Goal: Task Accomplishment & Management: Manage account settings

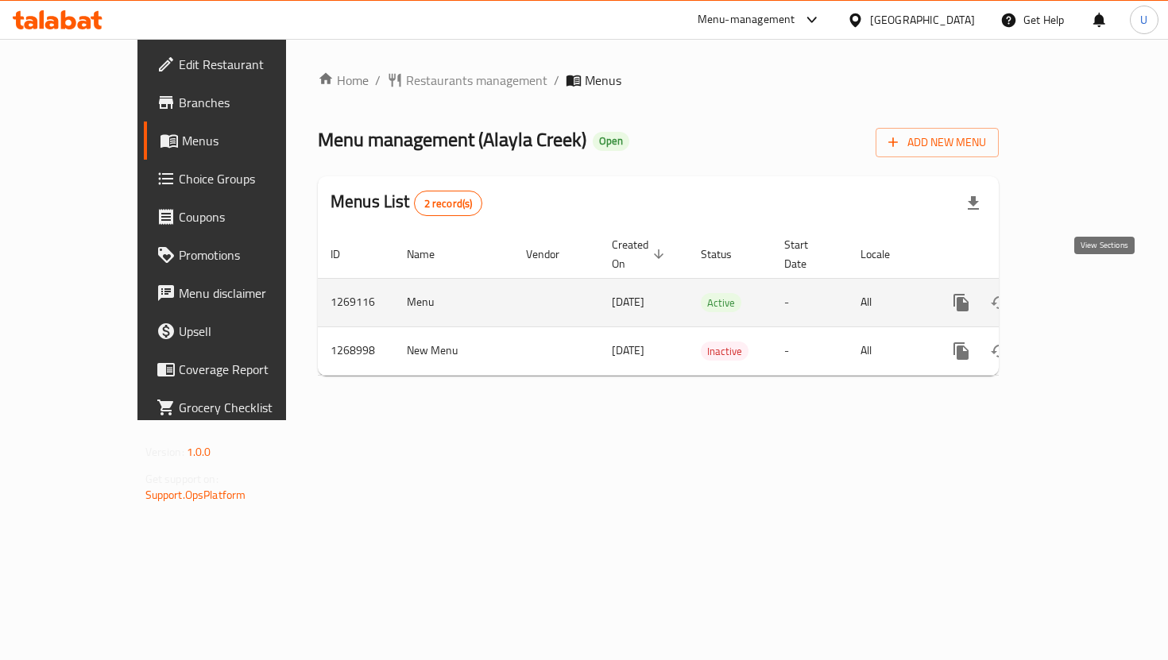
click at [1083, 295] on icon "enhanced table" at bounding box center [1075, 302] width 14 height 14
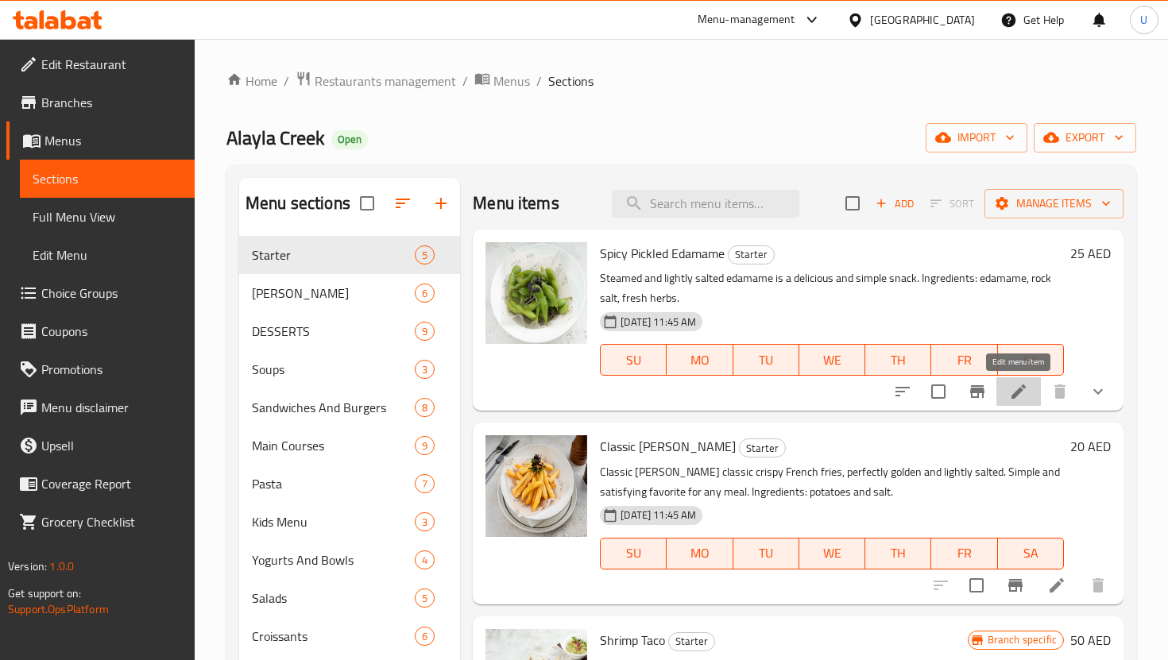
click at [1022, 397] on icon at bounding box center [1018, 391] width 19 height 19
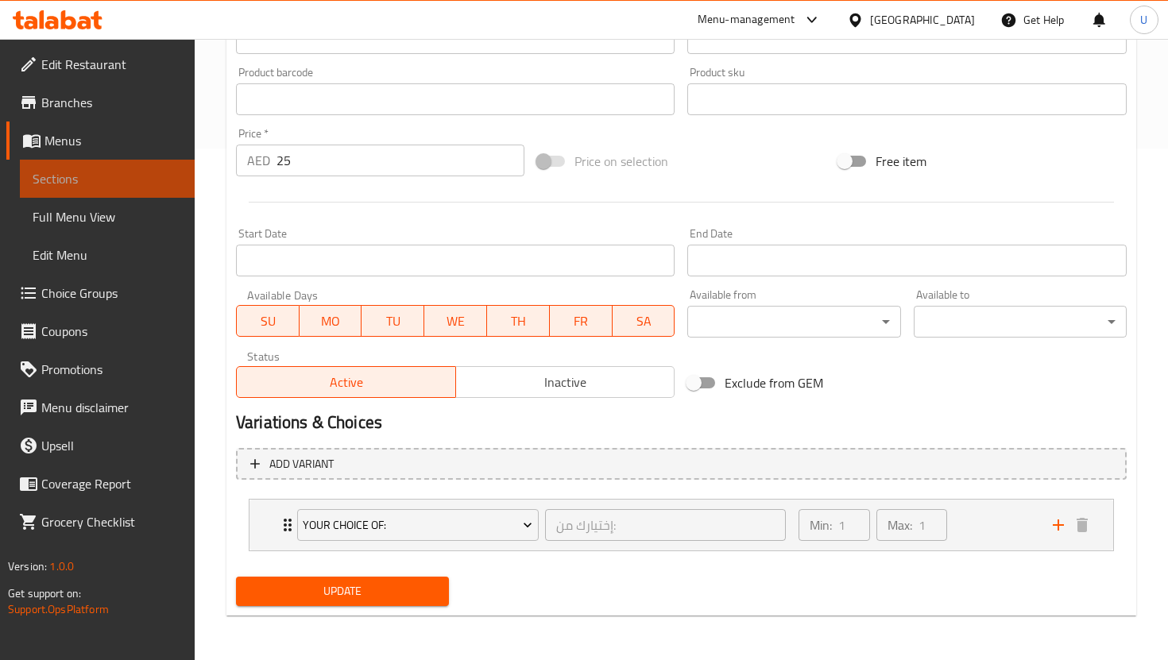
click at [119, 173] on span "Sections" at bounding box center [107, 178] width 149 height 19
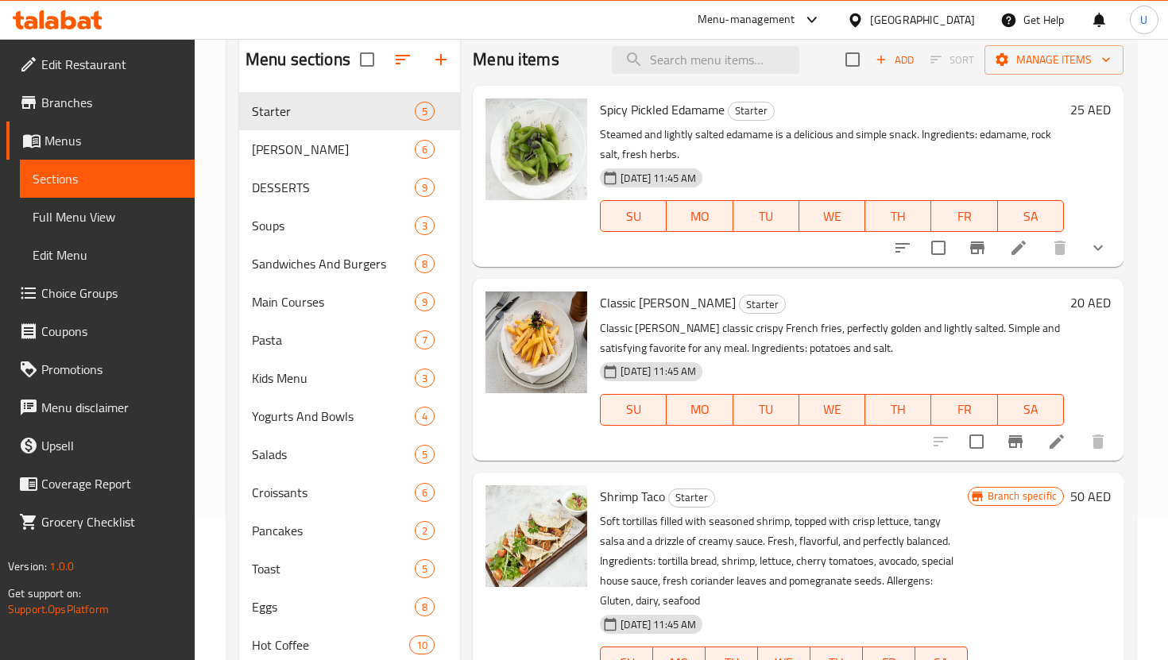
scroll to position [29, 0]
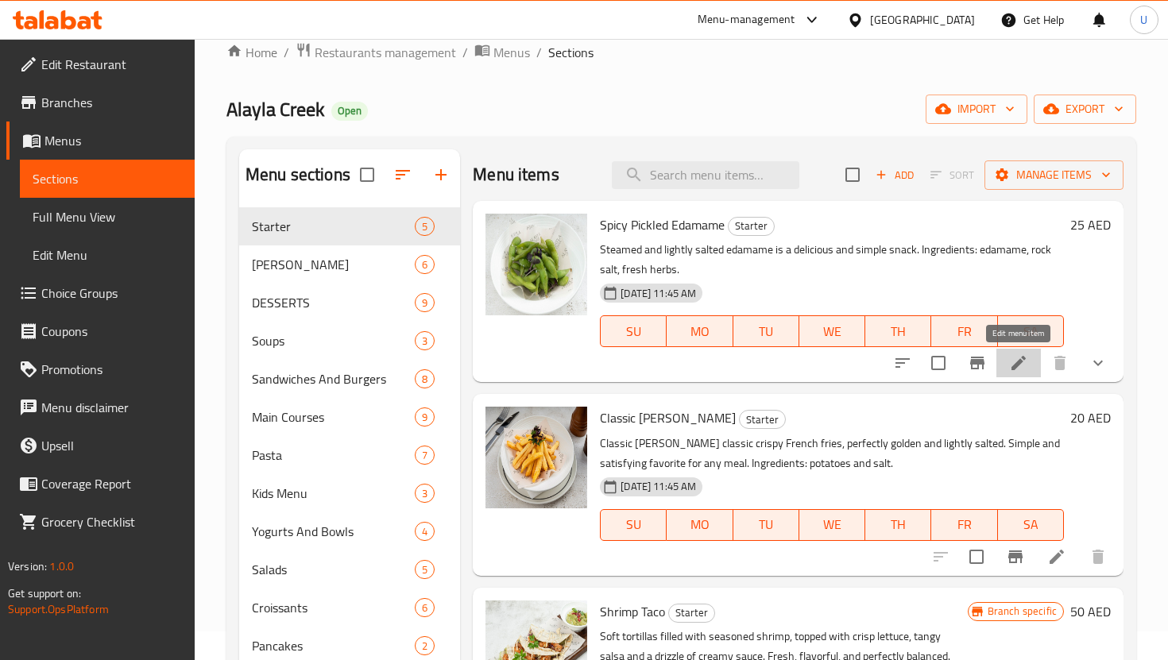
click at [1024, 371] on icon at bounding box center [1018, 362] width 19 height 19
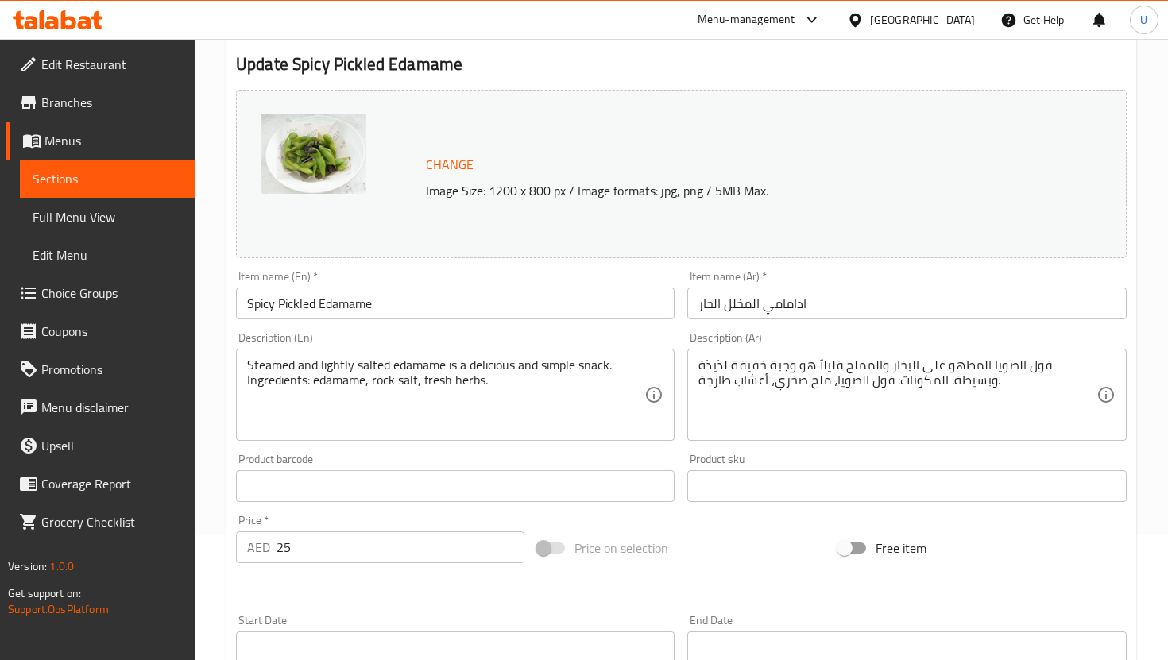
scroll to position [511, 0]
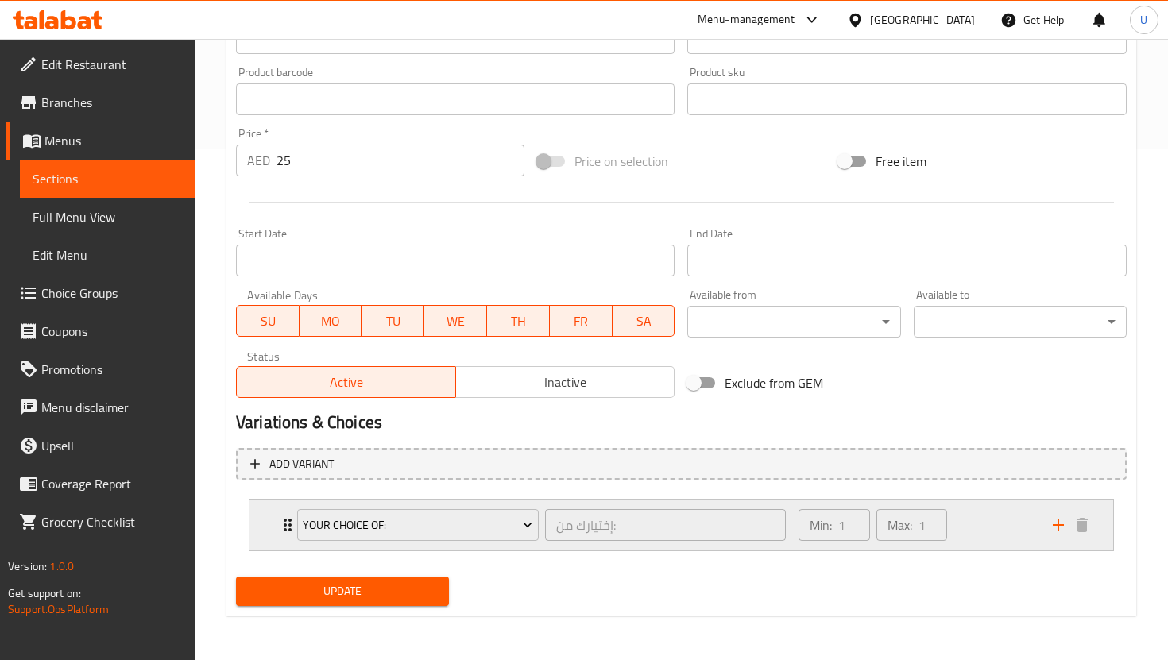
click at [971, 533] on div "Min: 1 ​ Max: 1 ​" at bounding box center [916, 525] width 254 height 51
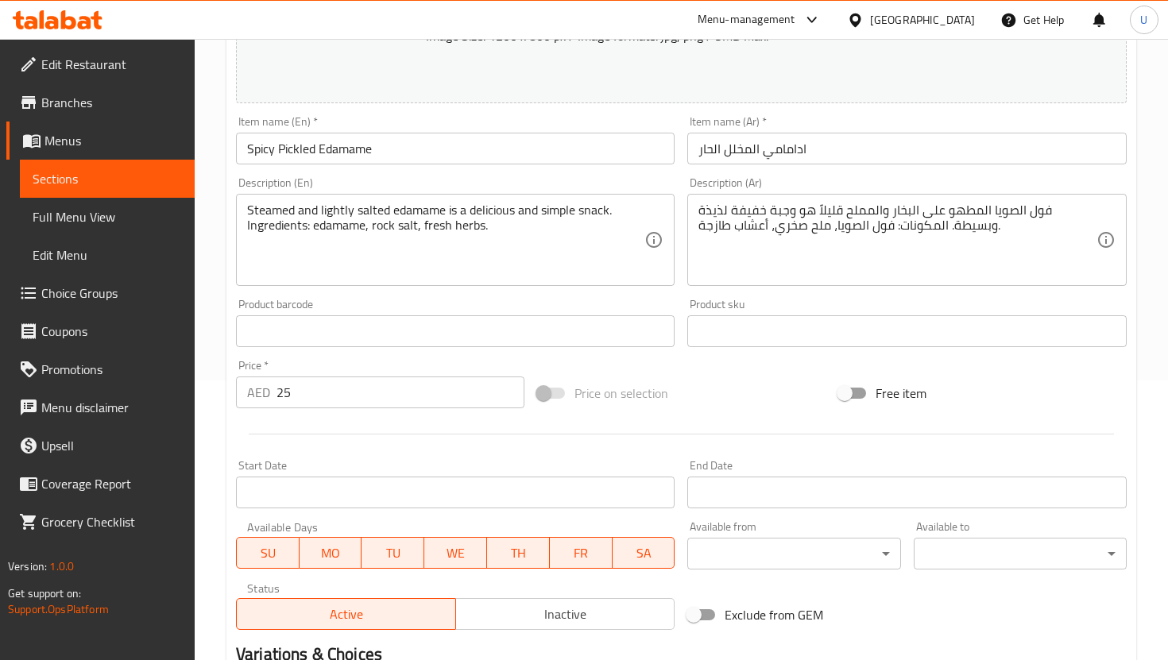
scroll to position [283, 0]
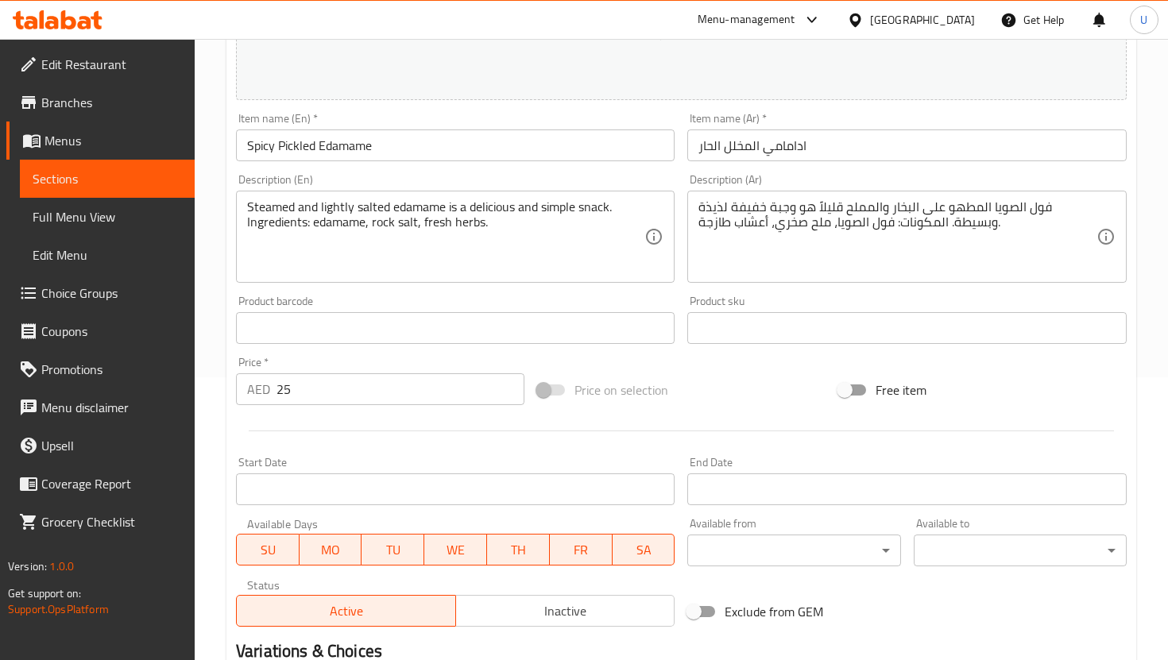
click at [387, 383] on input "25" at bounding box center [400, 389] width 248 height 32
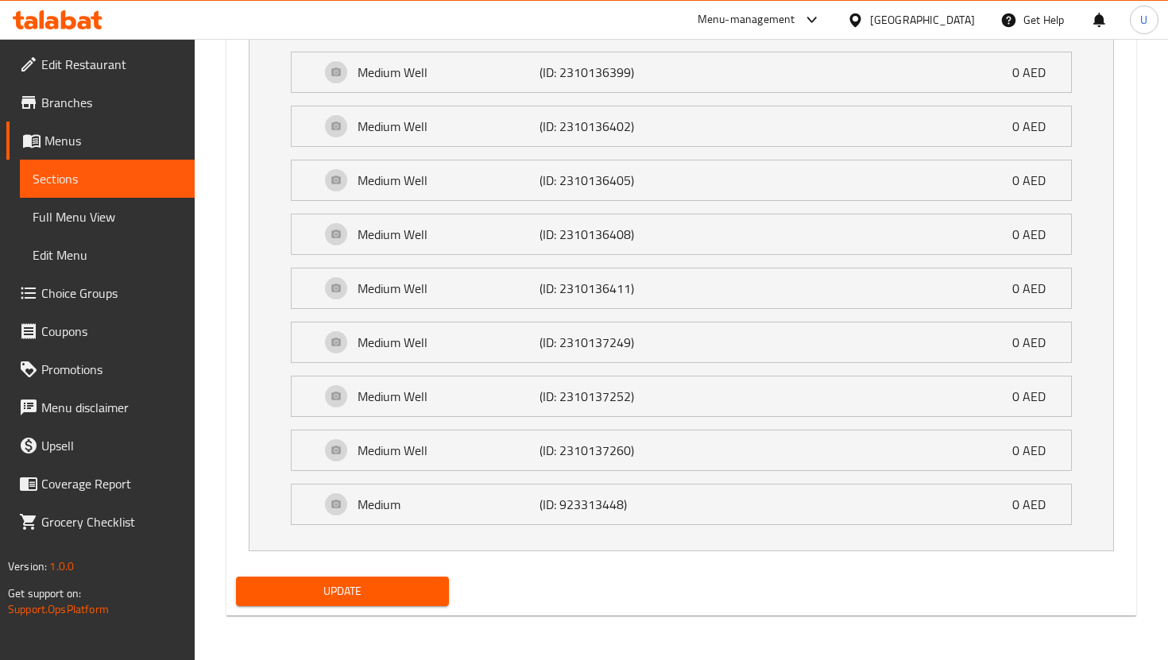
type input "28"
click at [338, 580] on button "Update" at bounding box center [342, 591] width 213 height 29
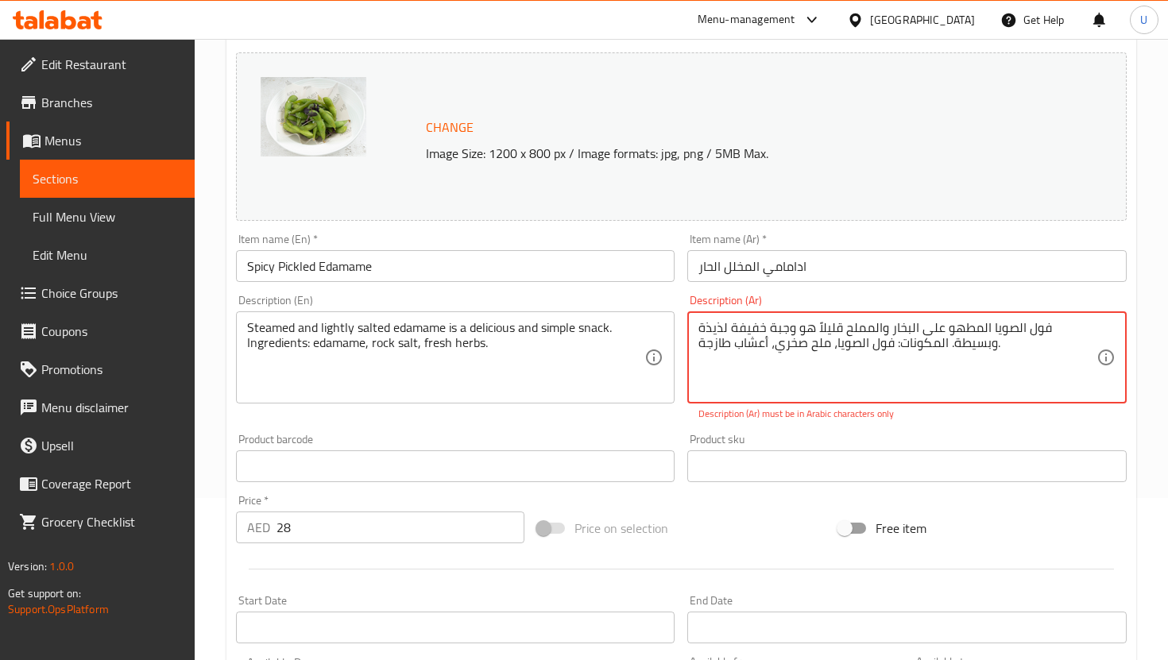
click at [1009, 372] on textarea "فول الصويا المطهو ​​على البخار والمملح قليلاً هو وجبة خفيفة لذيذة وبسيطة. المكو…" at bounding box center [896, 357] width 397 height 75
click at [968, 330] on textarea "فول الصويا المطهو ​​على البخار والمملح قليلاً هو وجبة خفيفة لذيذة وبسيطة. المكو…" at bounding box center [896, 357] width 397 height 75
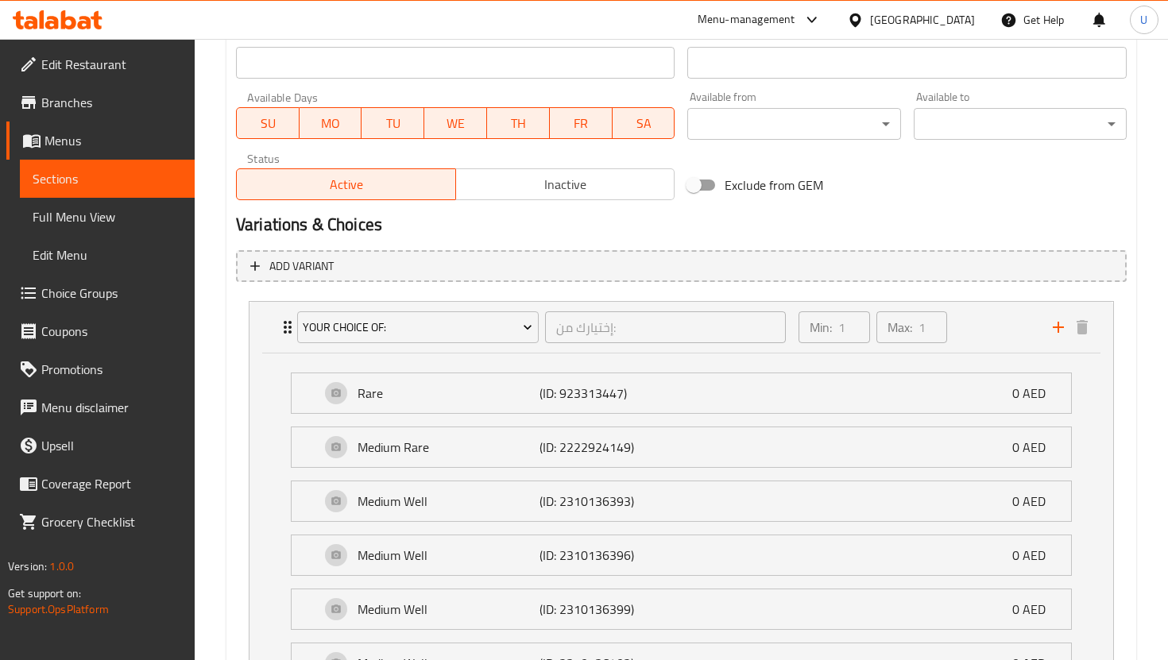
scroll to position [1264, 0]
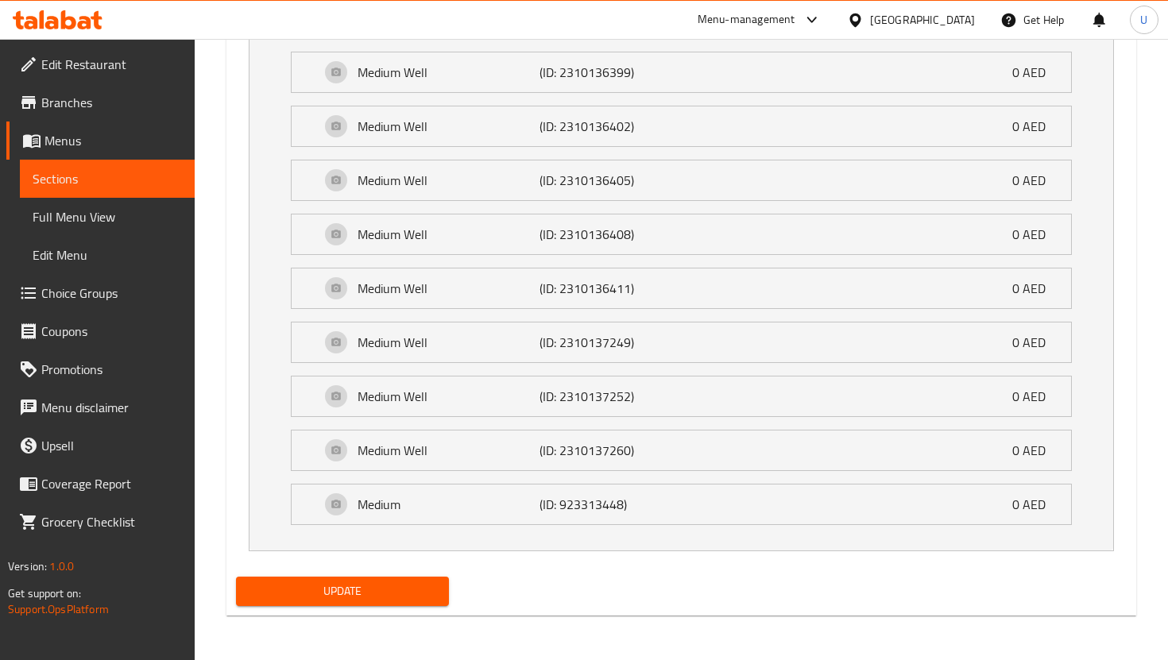
type textarea "فول الصويا المطهو ​​عل البخار والمملح قليلاً هو وجبة خفيفة لذيذة وبسيطة. المكون…"
click at [367, 603] on button "Update" at bounding box center [342, 591] width 213 height 29
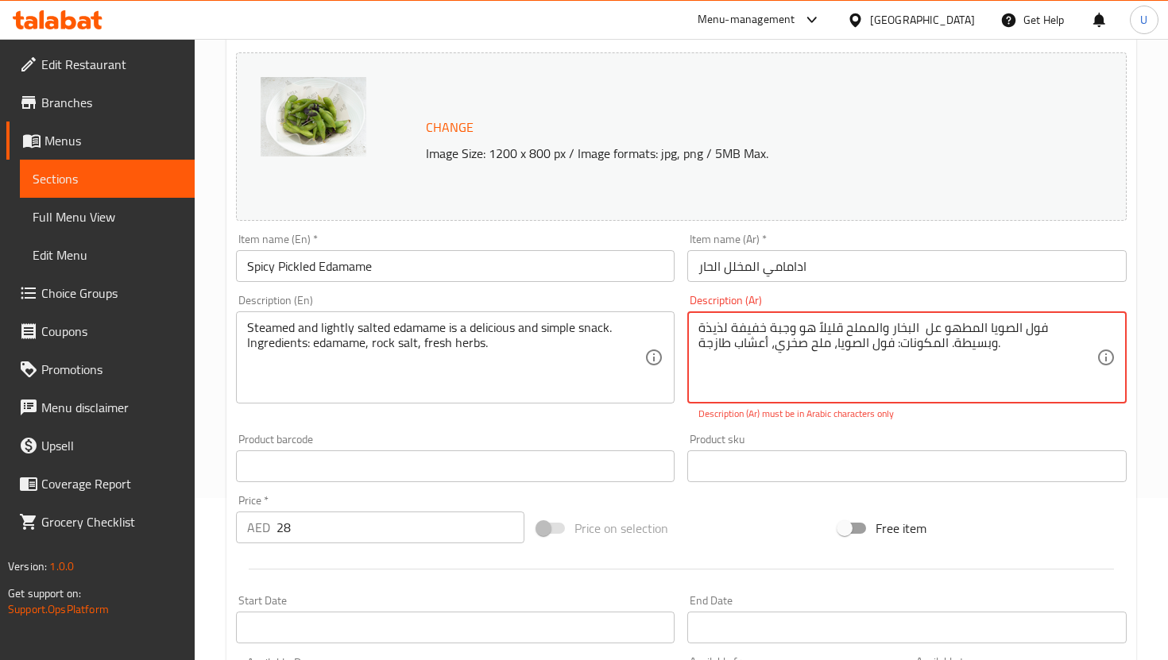
click at [161, 179] on span "Sections" at bounding box center [107, 178] width 149 height 19
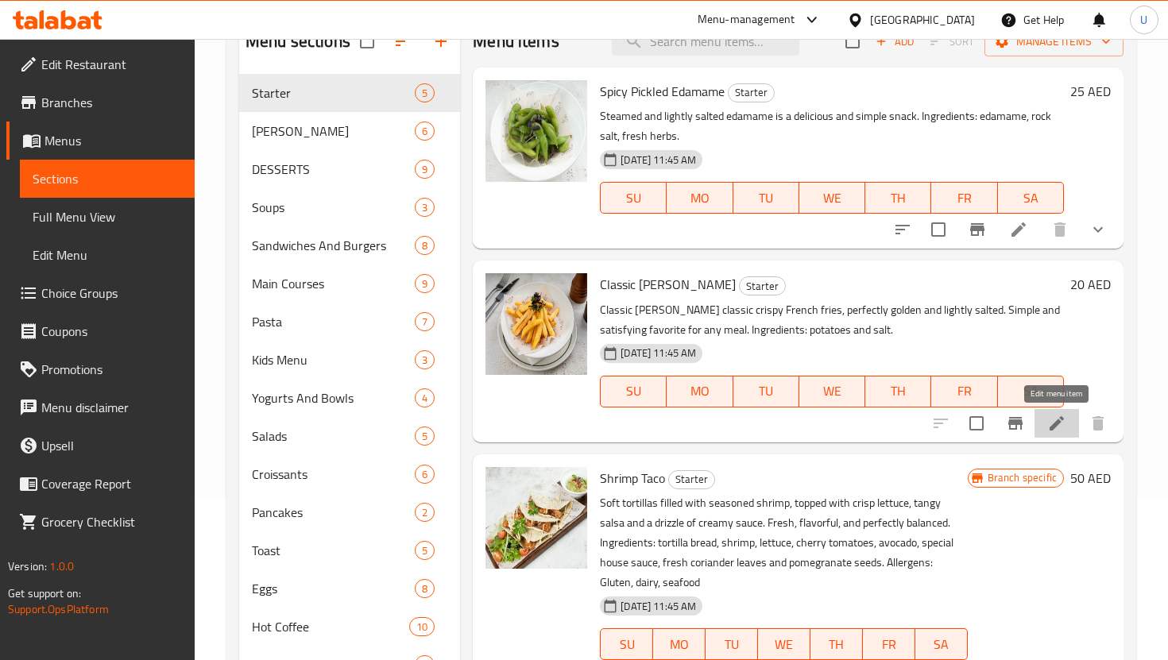
click at [1053, 422] on icon at bounding box center [1056, 423] width 19 height 19
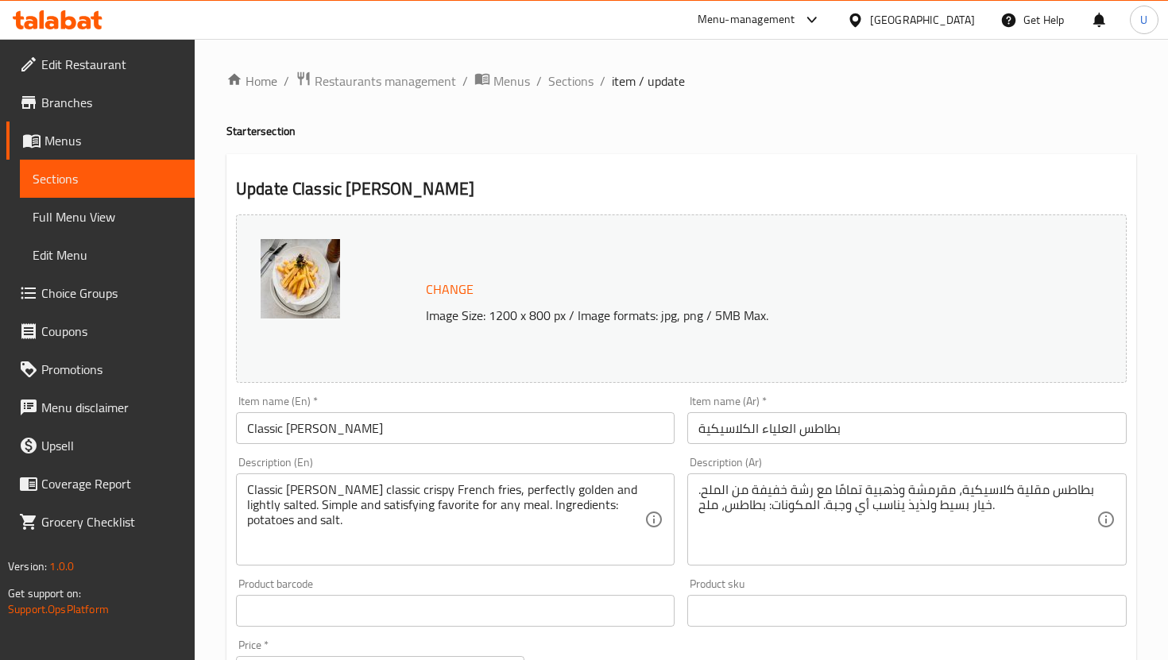
scroll to position [485, 0]
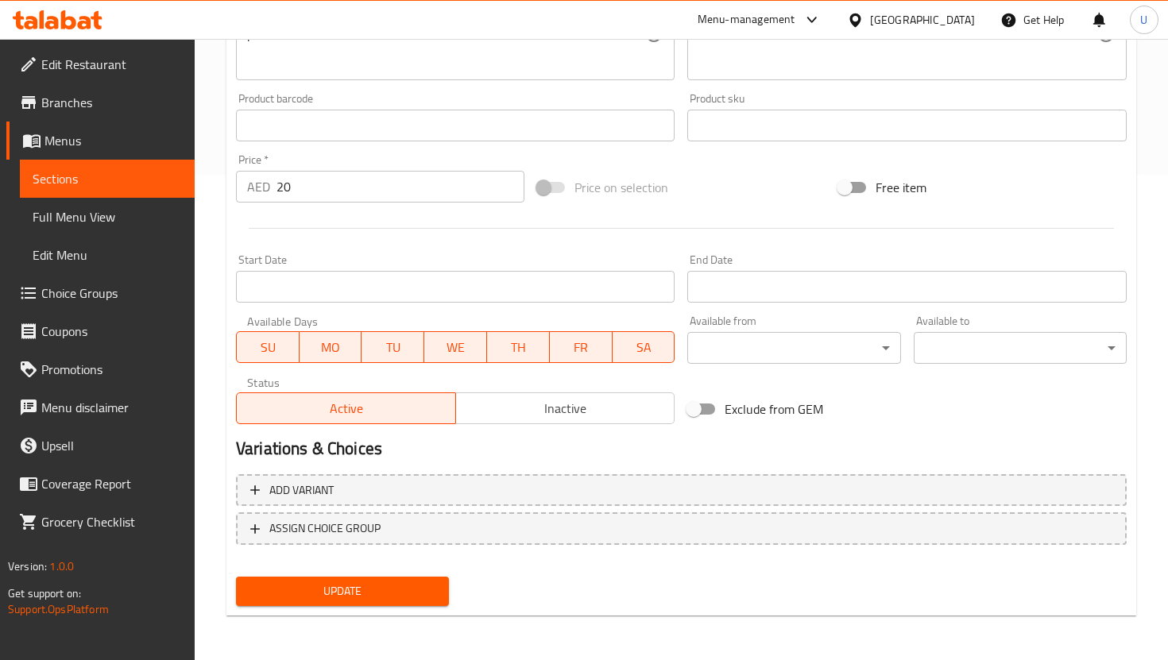
click at [364, 176] on input "20" at bounding box center [400, 187] width 248 height 32
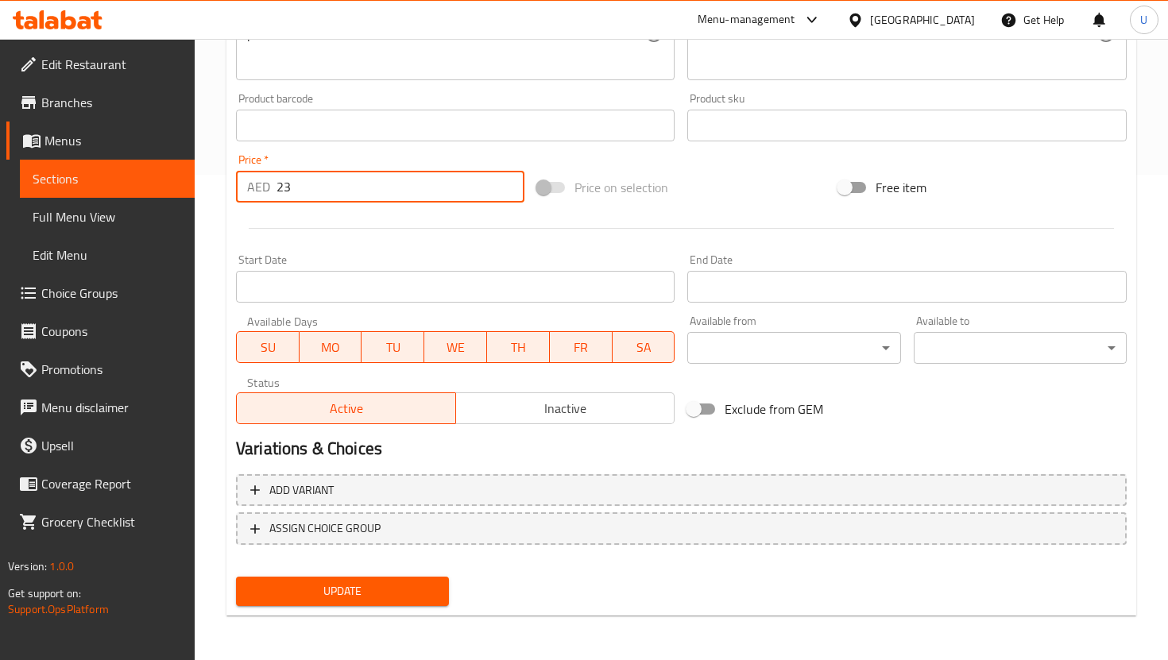
type input "23"
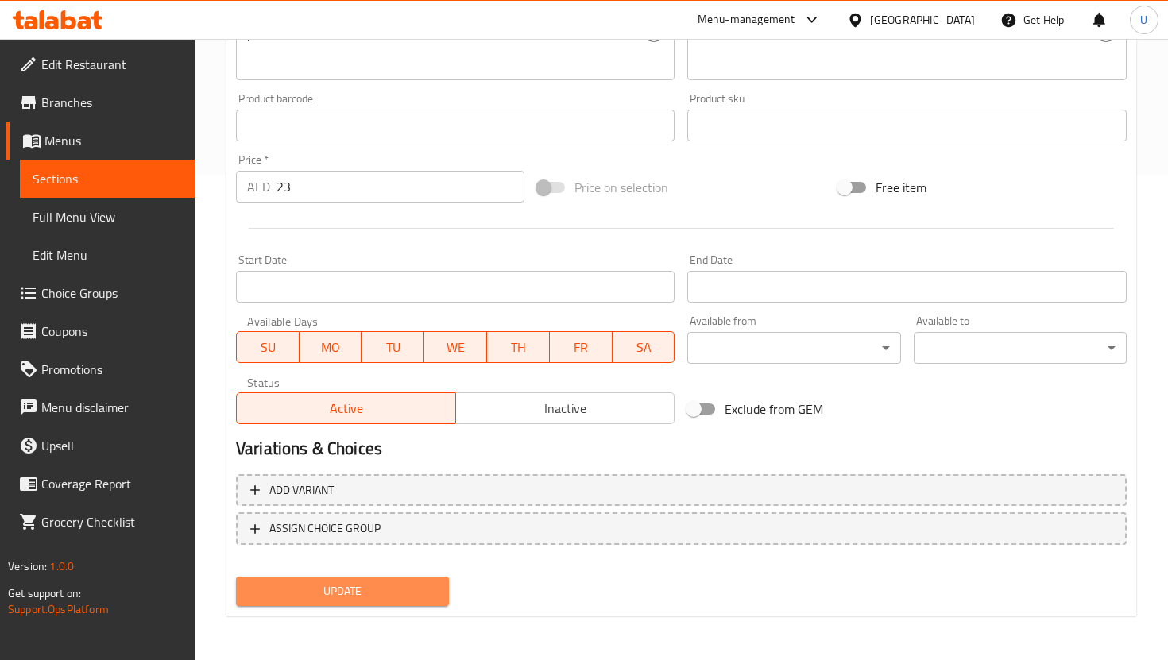
click at [395, 591] on span "Update" at bounding box center [342, 591] width 187 height 20
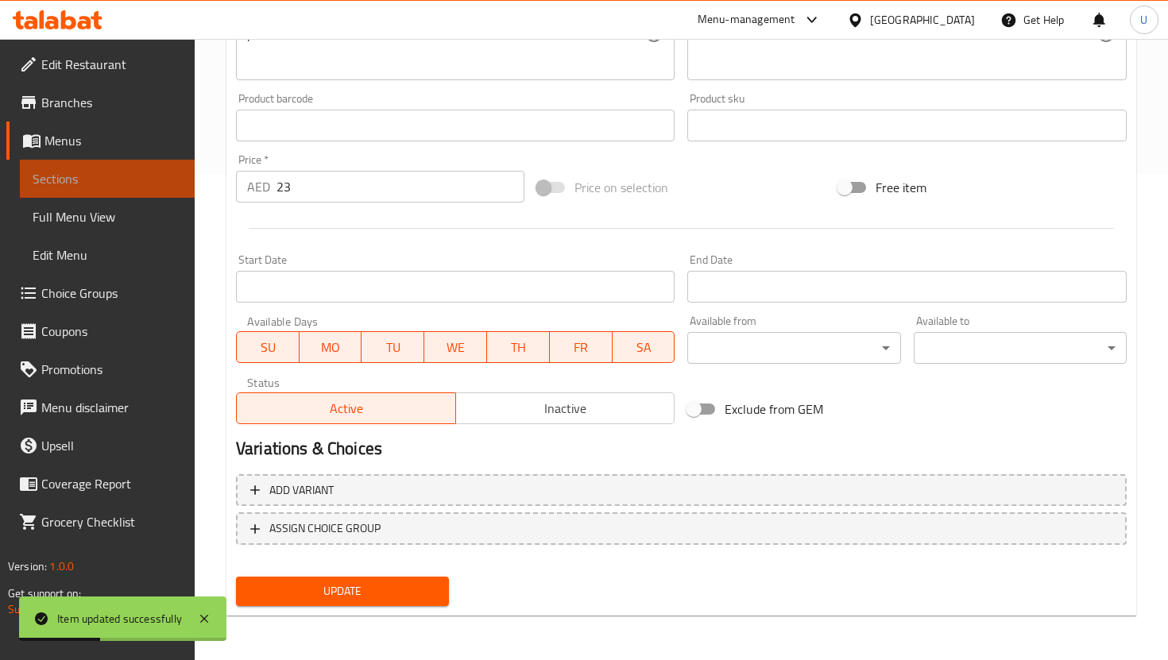
click at [162, 173] on span "Sections" at bounding box center [107, 178] width 149 height 19
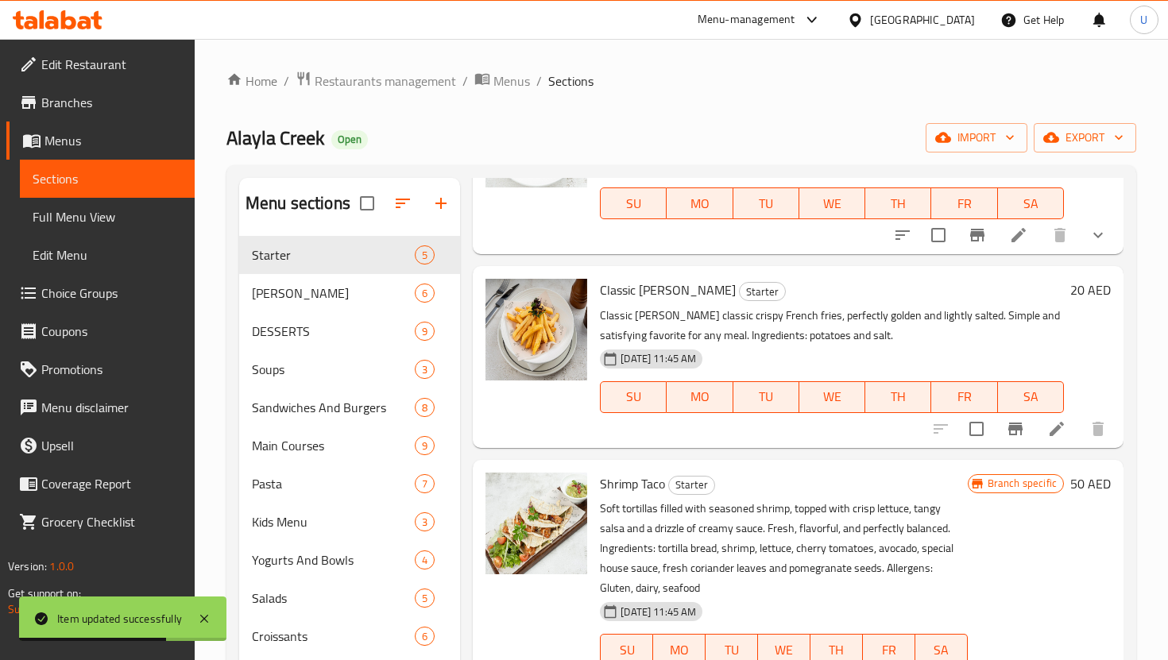
scroll to position [152, 0]
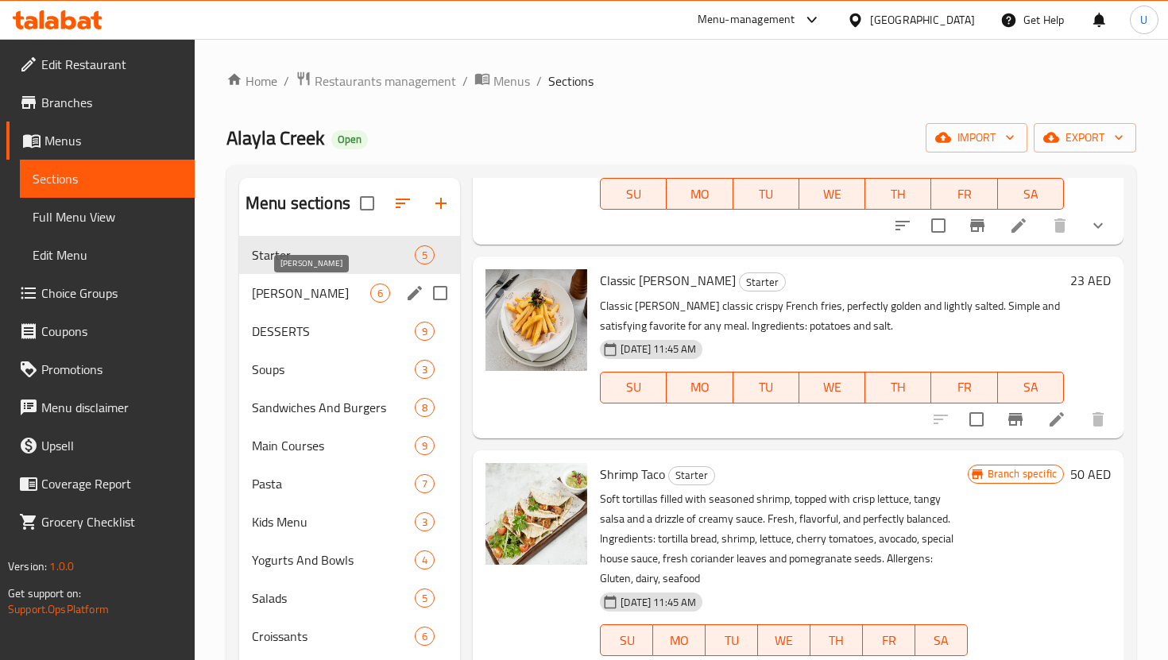
click at [322, 284] on span "[PERSON_NAME]" at bounding box center [311, 293] width 118 height 19
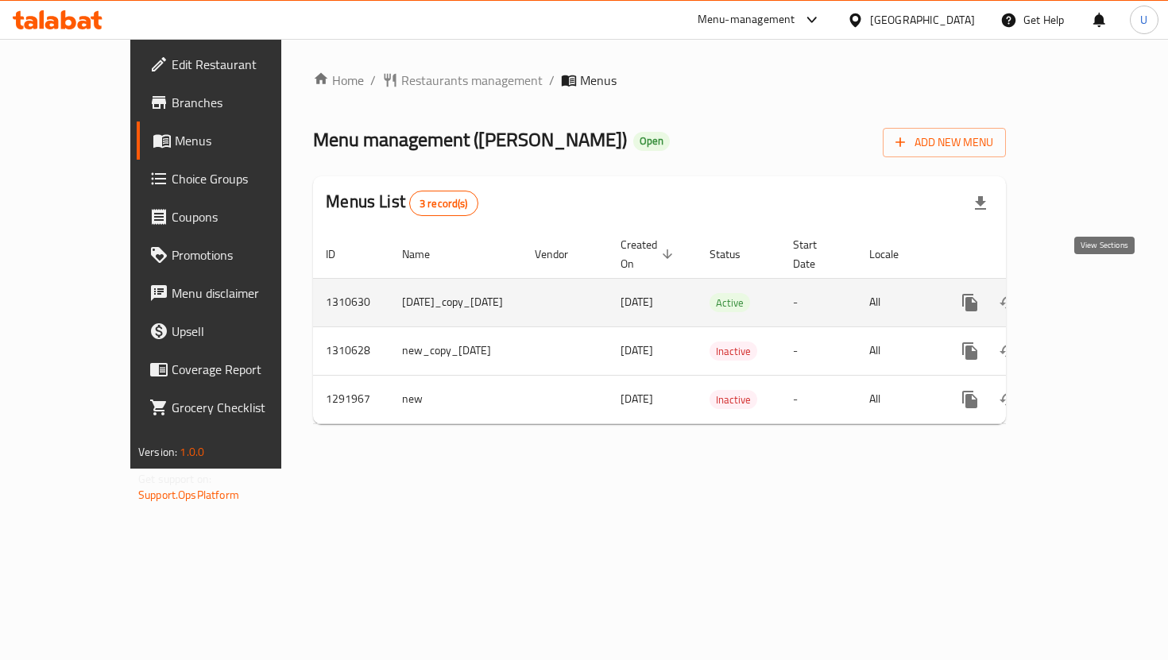
click at [1094, 293] on icon "enhanced table" at bounding box center [1084, 302] width 19 height 19
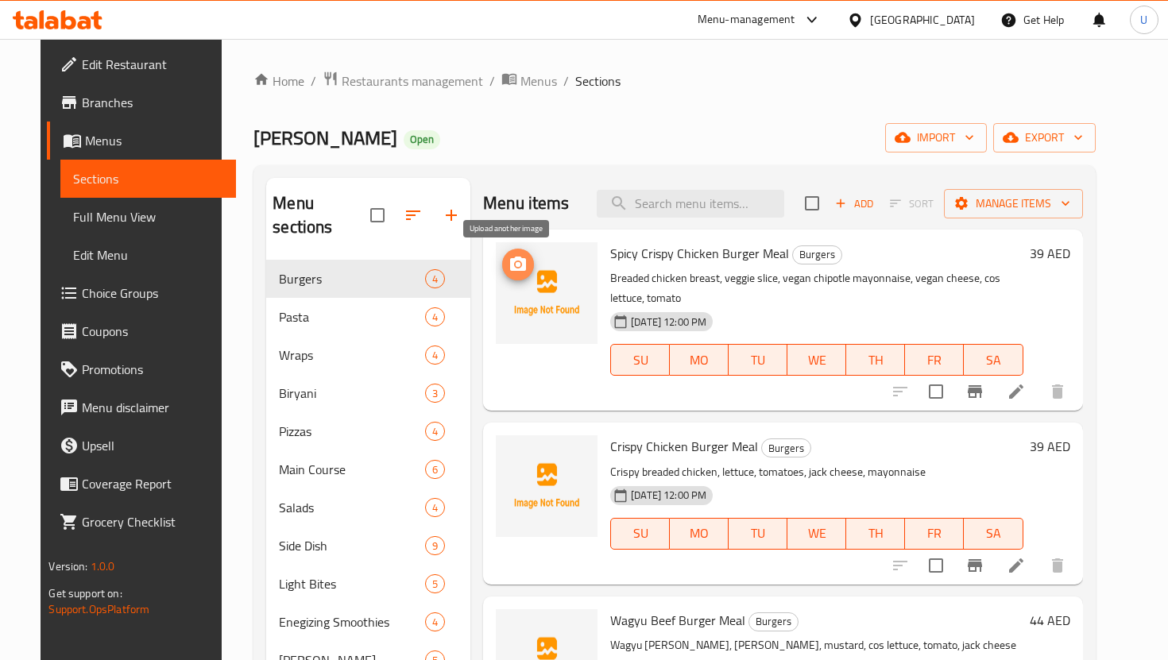
click at [510, 266] on icon "upload picture" at bounding box center [518, 264] width 16 height 14
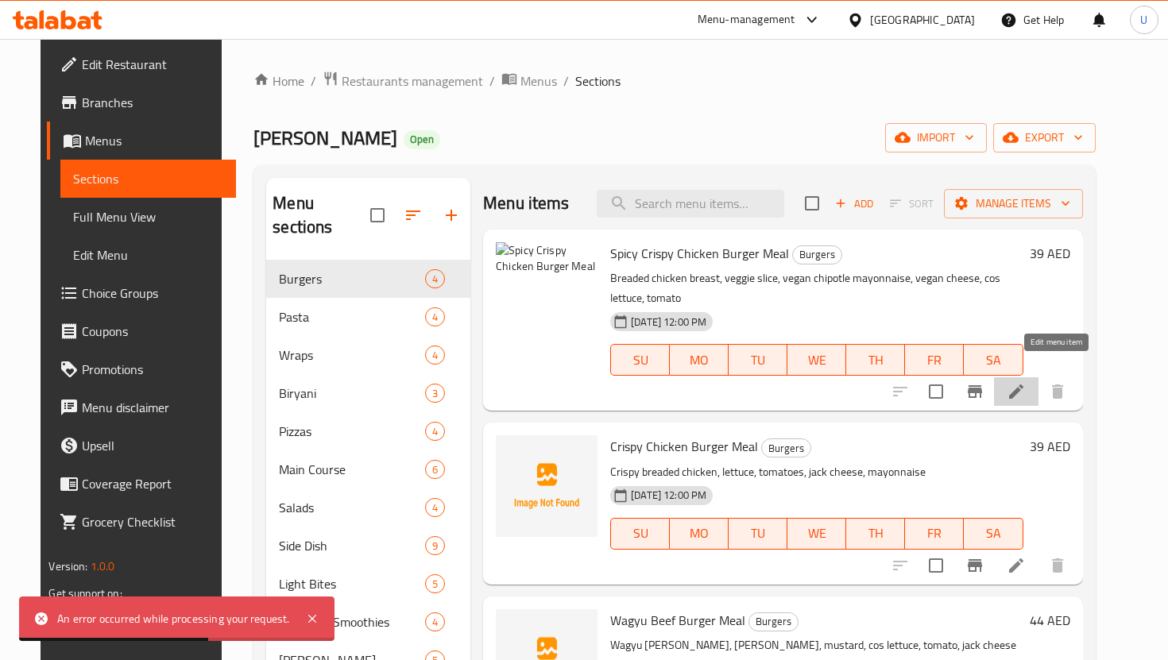
click at [1025, 382] on icon at bounding box center [1015, 391] width 19 height 19
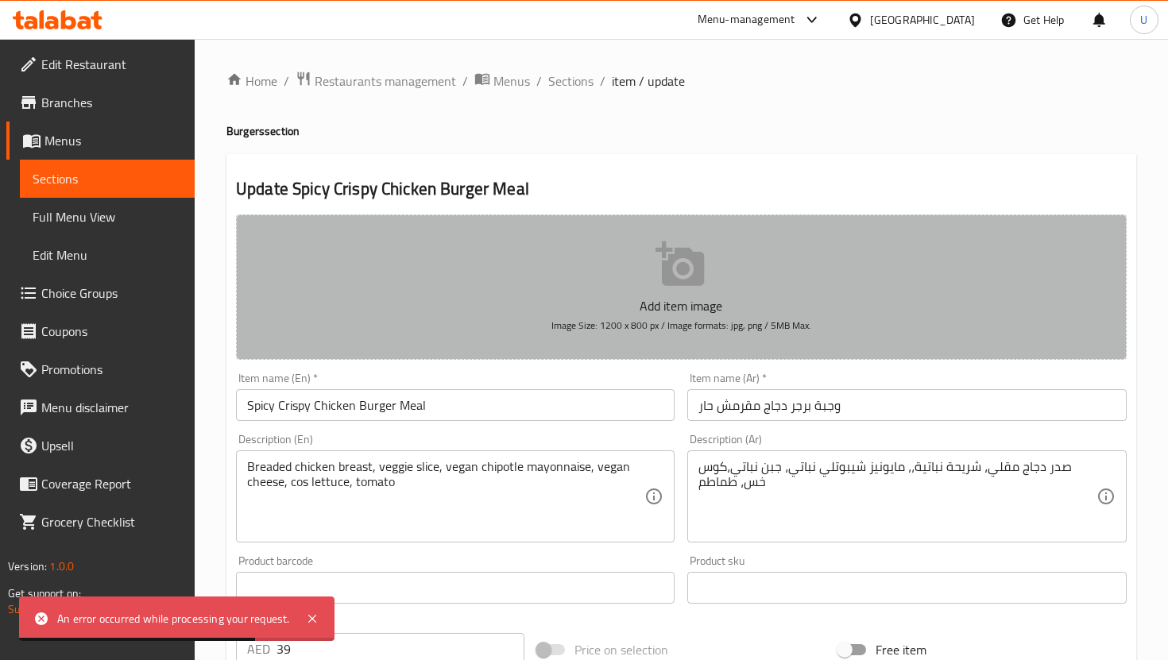
click at [654, 277] on button "Add item image Image Size: 1200 x 800 px / Image formats: jpg, png / 5MB Max." at bounding box center [681, 286] width 890 height 145
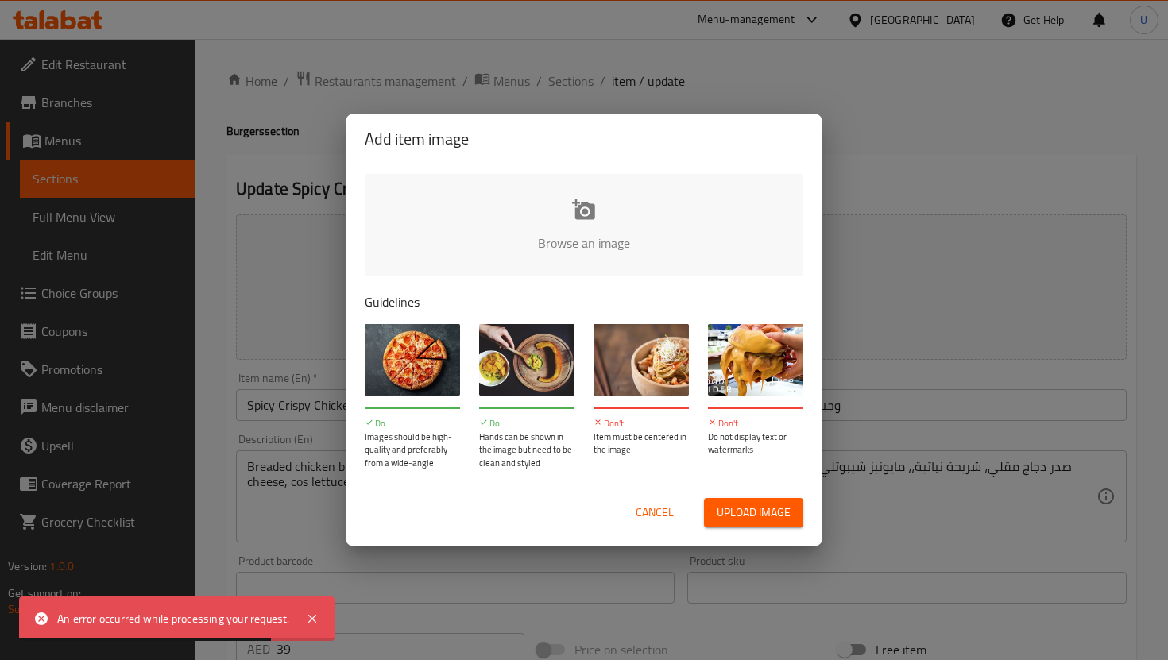
click at [658, 223] on input "file" at bounding box center [1121, 248] width 1512 height 149
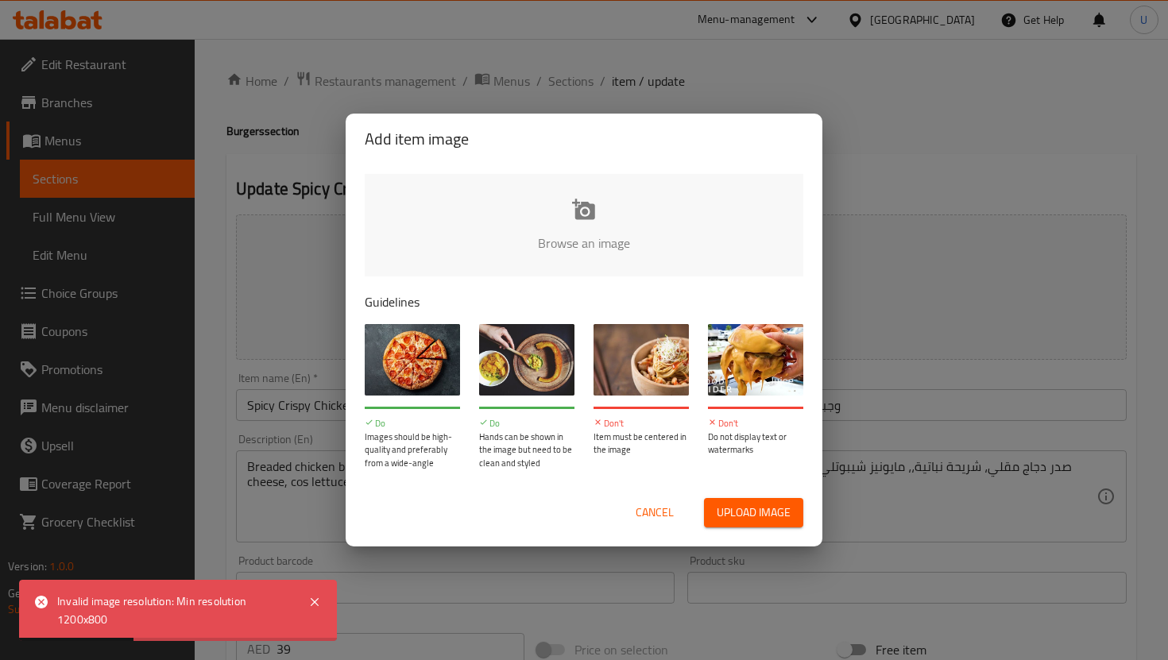
drag, startPoint x: 109, startPoint y: 620, endPoint x: 64, endPoint y: 603, distance: 48.5
click at [64, 602] on div "Invalid image resolution: Min resolution 1200x800" at bounding box center [174, 610] width 235 height 36
drag, startPoint x: 60, startPoint y: 603, endPoint x: 129, endPoint y: 617, distance: 70.6
click at [129, 617] on div "Invalid image resolution: Min resolution 1200x800" at bounding box center [174, 610] width 235 height 36
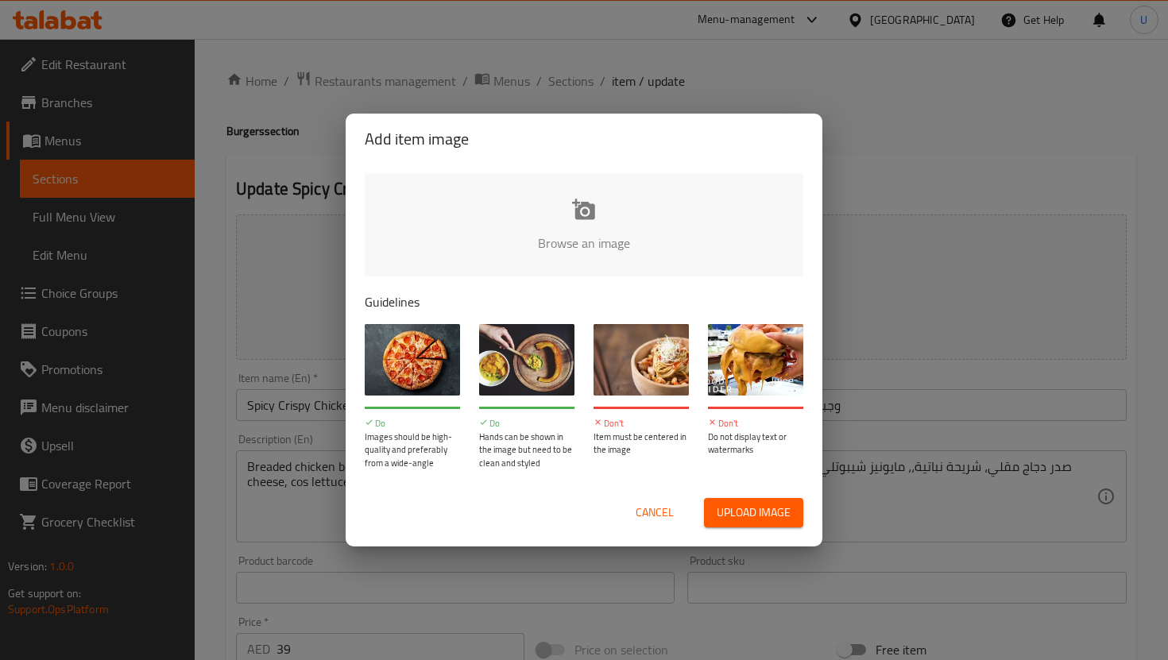
click at [596, 226] on input "file" at bounding box center [1121, 248] width 1512 height 149
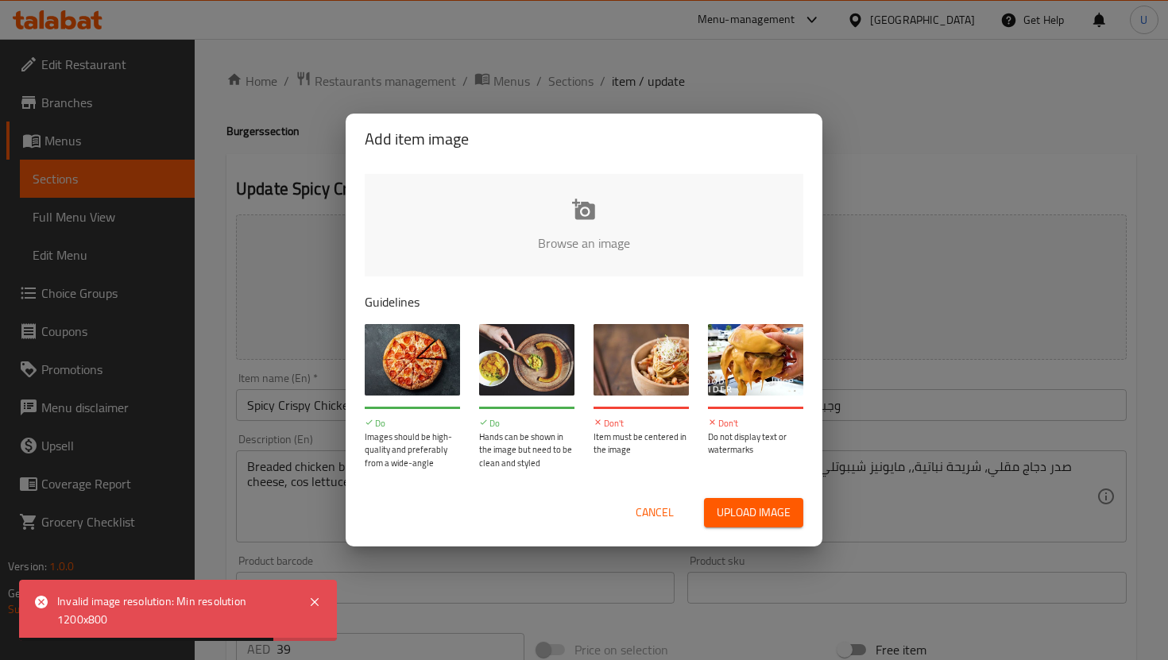
click at [570, 230] on input "file" at bounding box center [1121, 248] width 1512 height 149
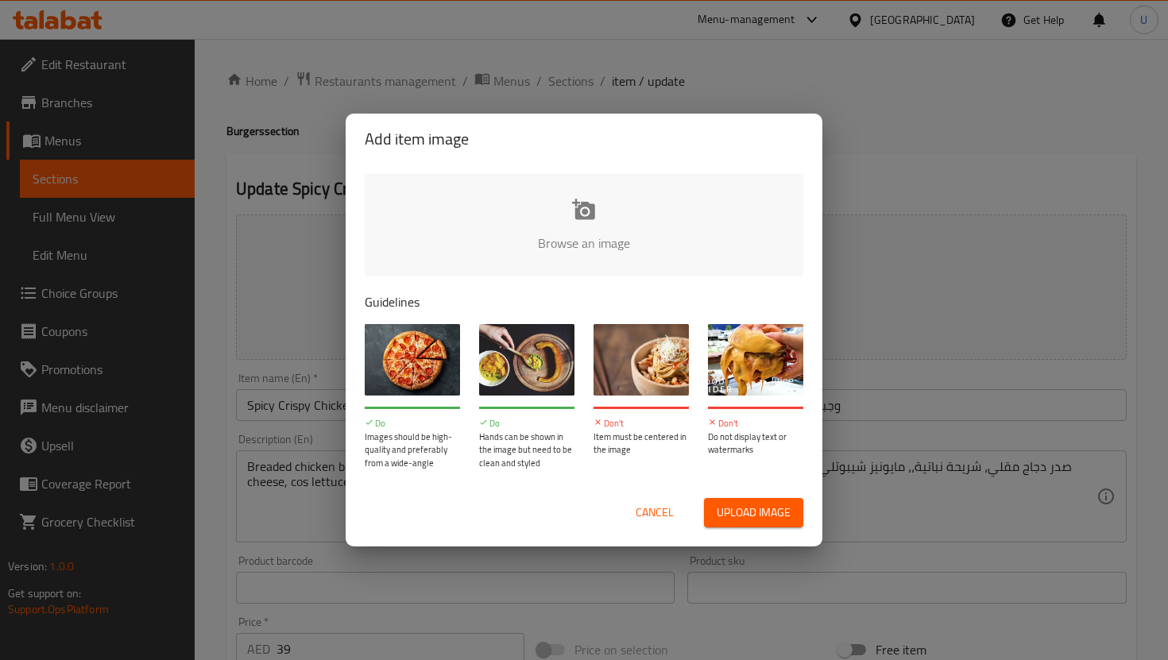
type input "C:\fakepath\Gemini_Generated_Image_hc359ahc359ahc35.jpeg"
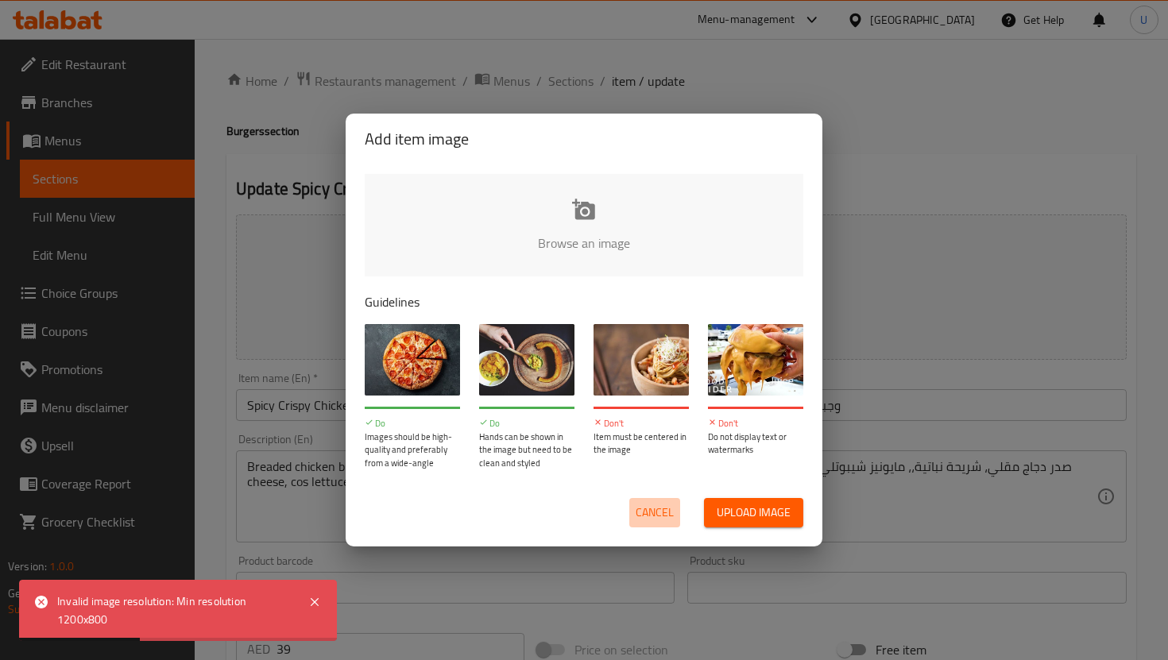
click at [650, 511] on span "Cancel" at bounding box center [654, 513] width 38 height 20
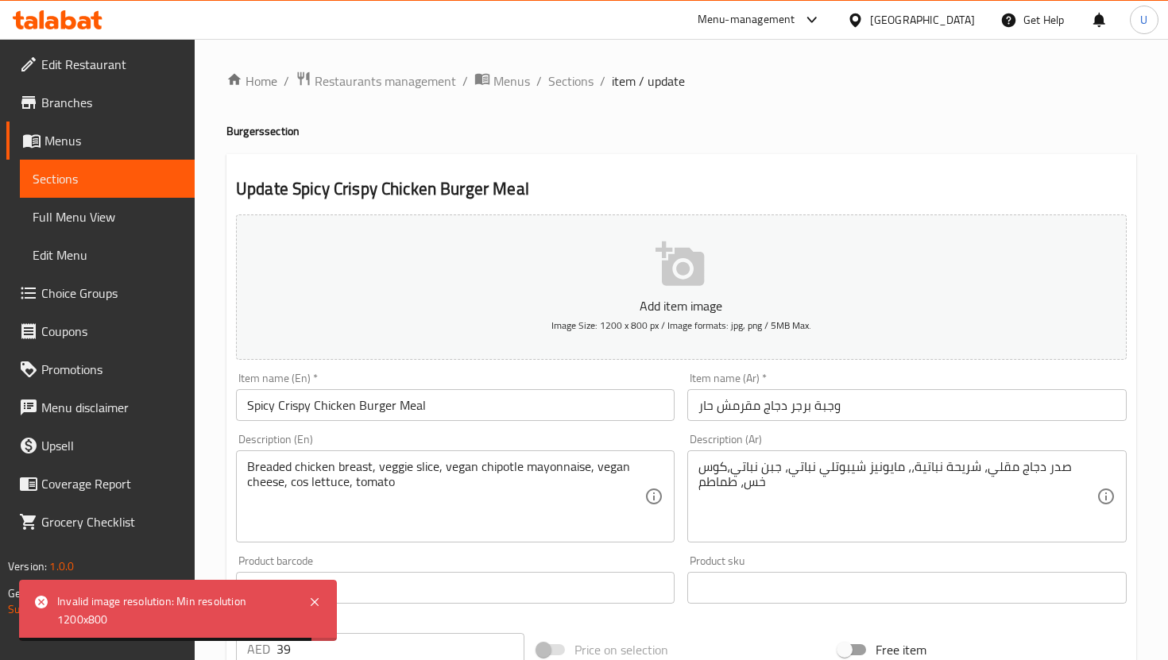
click at [707, 243] on button "Add item image Image Size: 1200 x 800 px / Image formats: jpg, png / 5MB Max." at bounding box center [681, 286] width 890 height 145
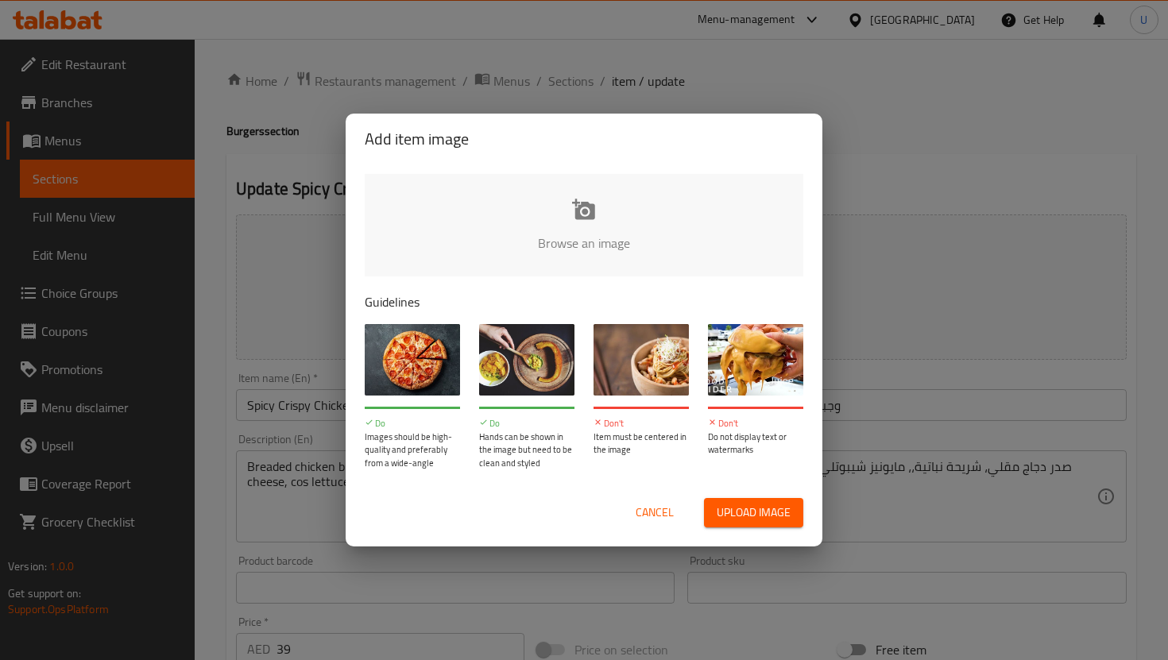
click at [687, 234] on input "file" at bounding box center [1121, 248] width 1512 height 149
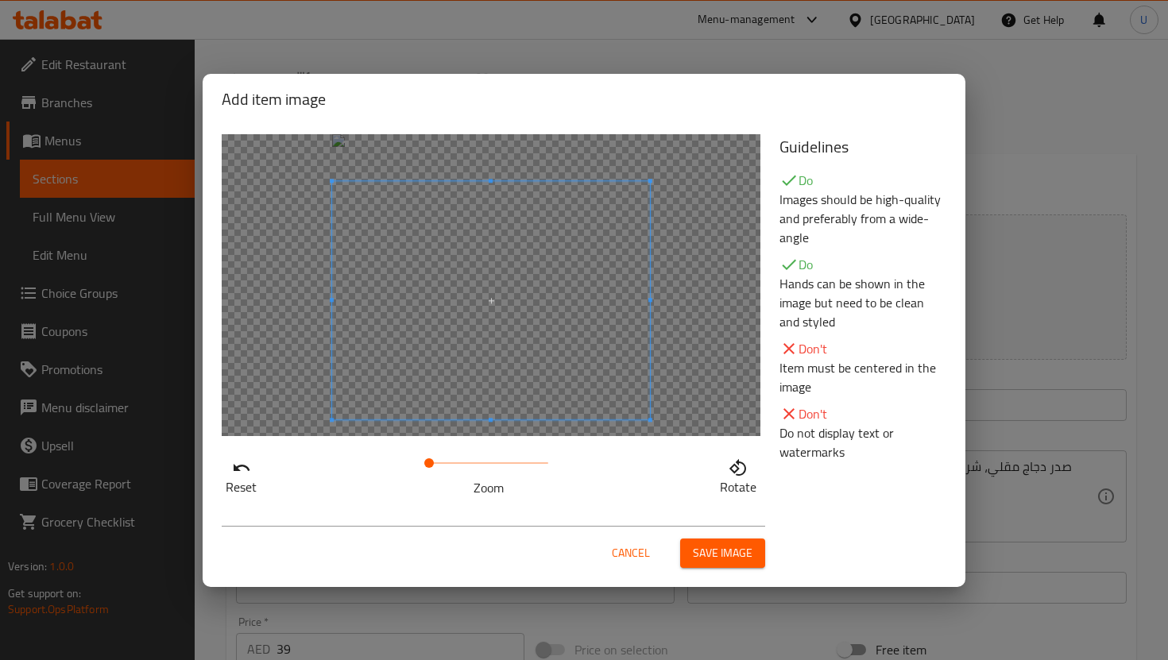
click at [643, 393] on span at bounding box center [491, 300] width 318 height 238
click at [754, 561] on button "Save image" at bounding box center [722, 552] width 85 height 29
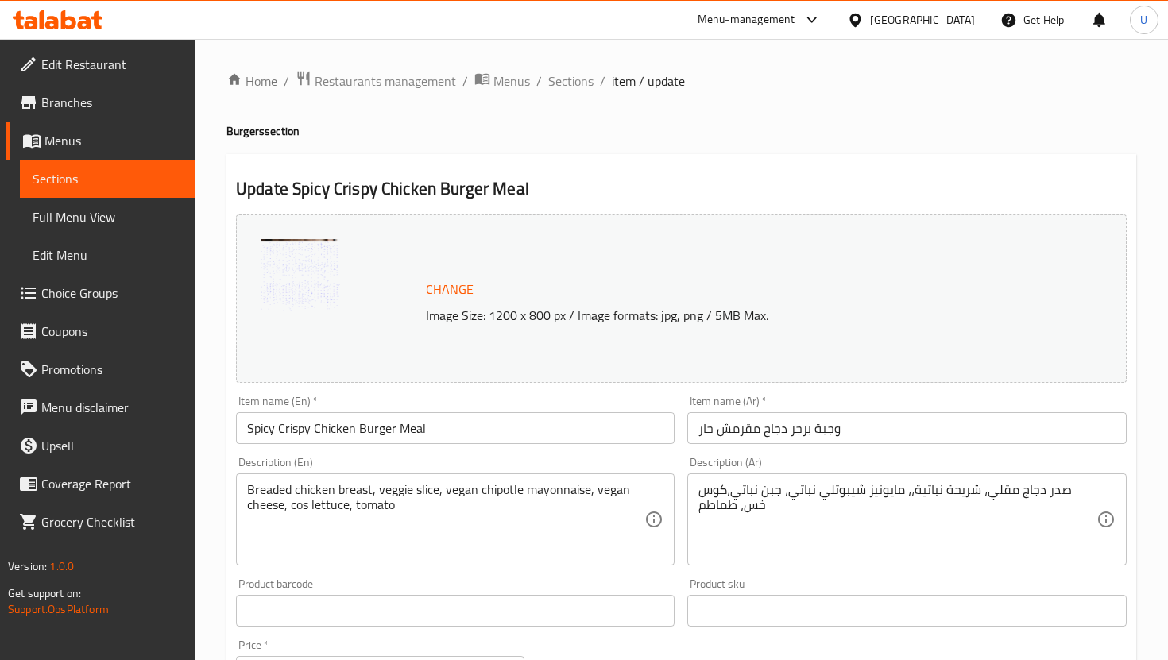
click at [303, 257] on img at bounding box center [300, 278] width 79 height 79
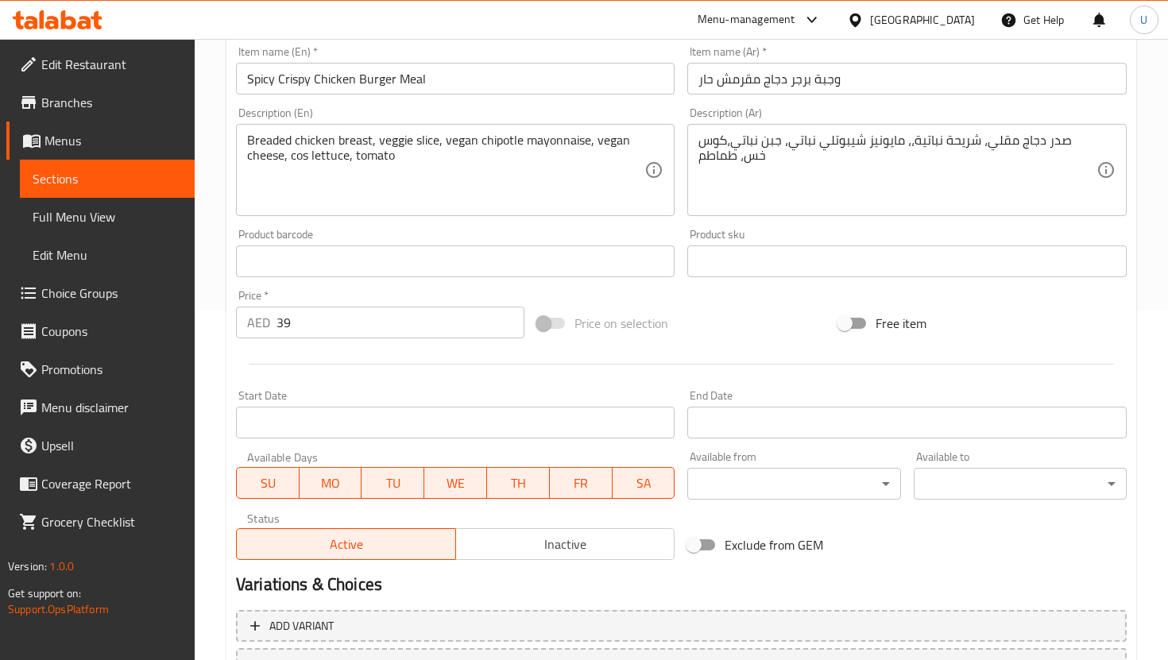
scroll to position [485, 0]
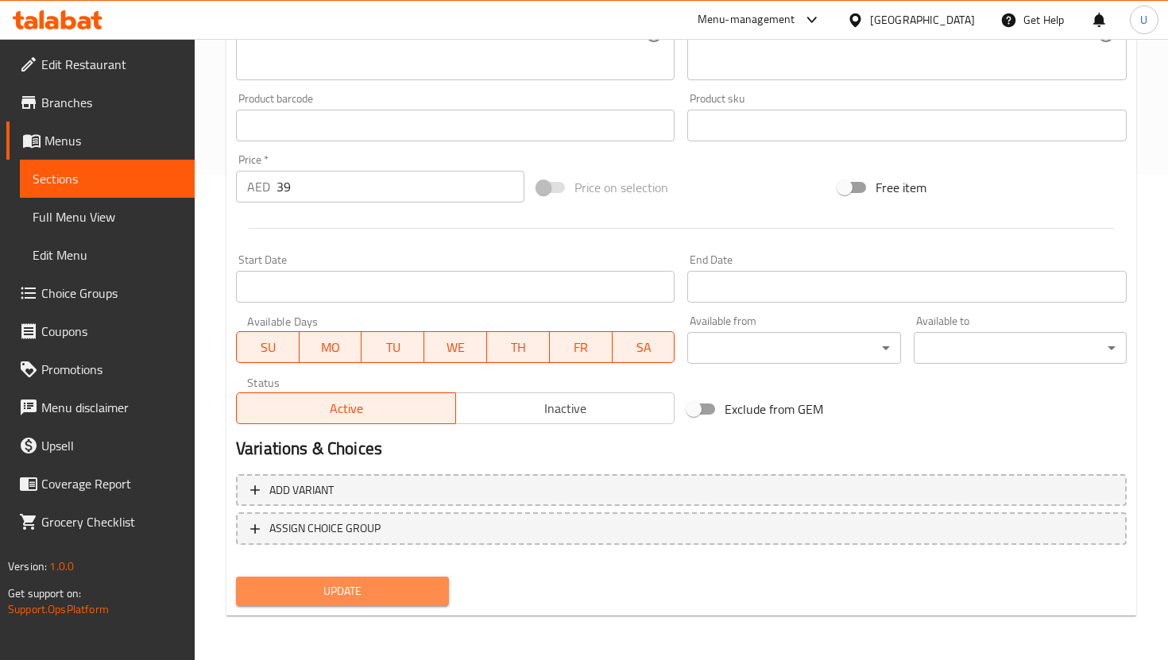
click at [403, 598] on span "Update" at bounding box center [342, 591] width 187 height 20
click at [108, 165] on link "Sections" at bounding box center [107, 179] width 175 height 38
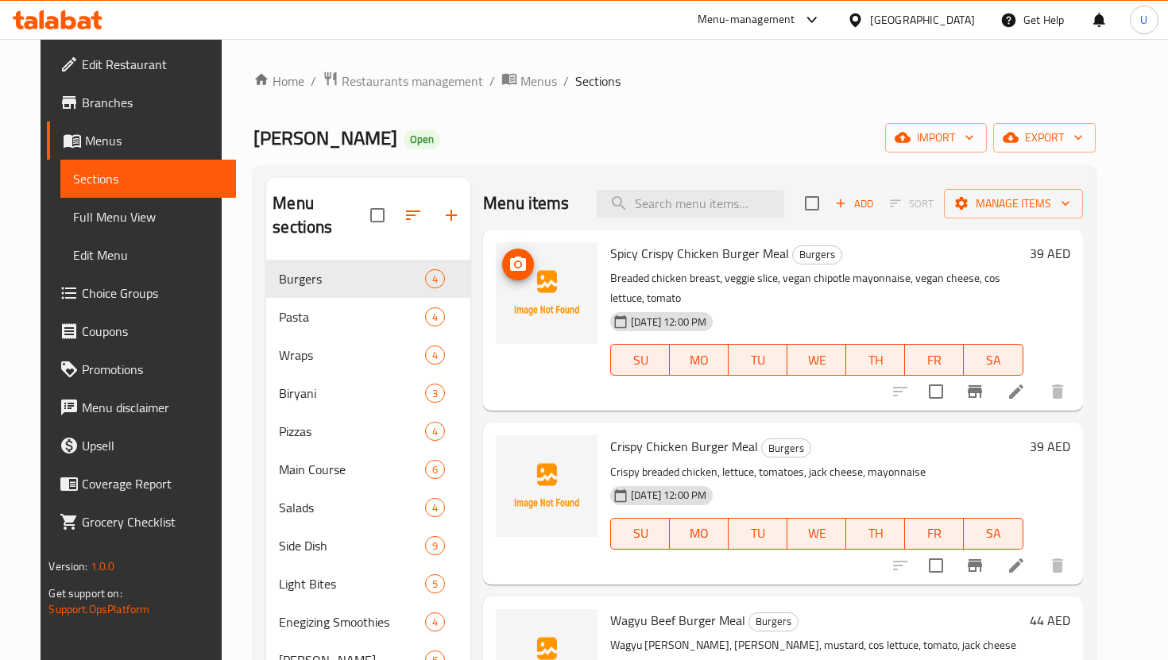
click at [540, 260] on img at bounding box center [547, 293] width 102 height 102
click at [510, 259] on icon "upload picture" at bounding box center [518, 264] width 16 height 14
click at [533, 273] on img at bounding box center [547, 293] width 102 height 102
click at [510, 269] on icon "upload picture" at bounding box center [518, 264] width 16 height 14
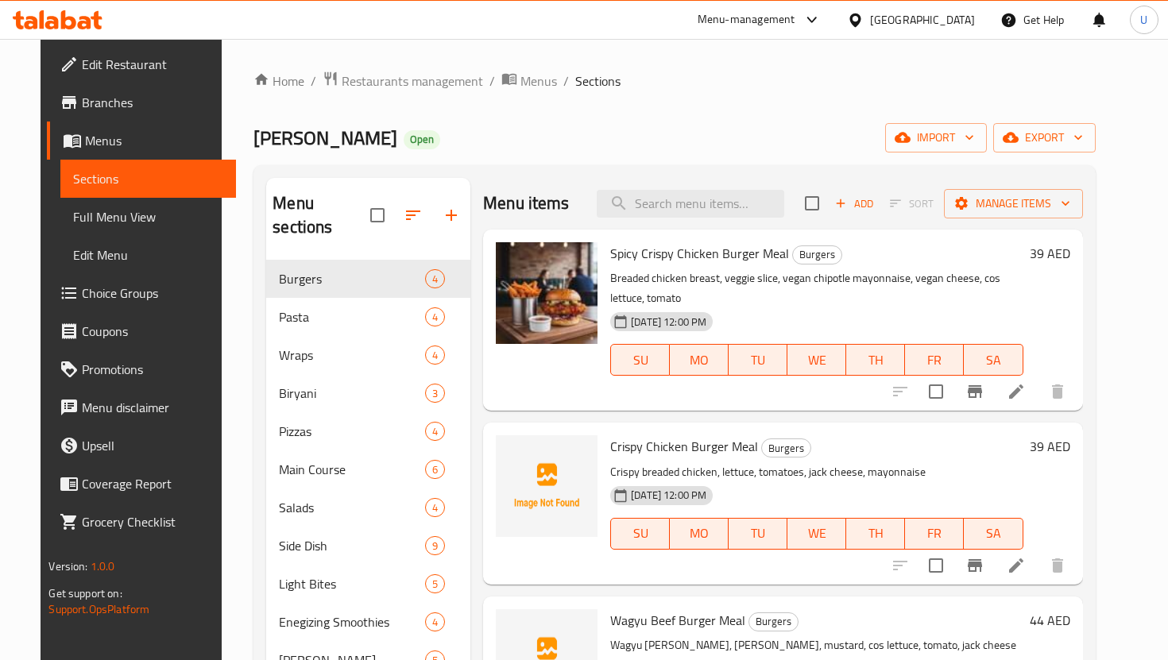
click at [687, 434] on span "Crispy Chicken Burger Meal" at bounding box center [684, 446] width 148 height 24
copy h6 "Crispy Chicken Burger Meal"
click at [1038, 384] on li at bounding box center [1016, 391] width 44 height 29
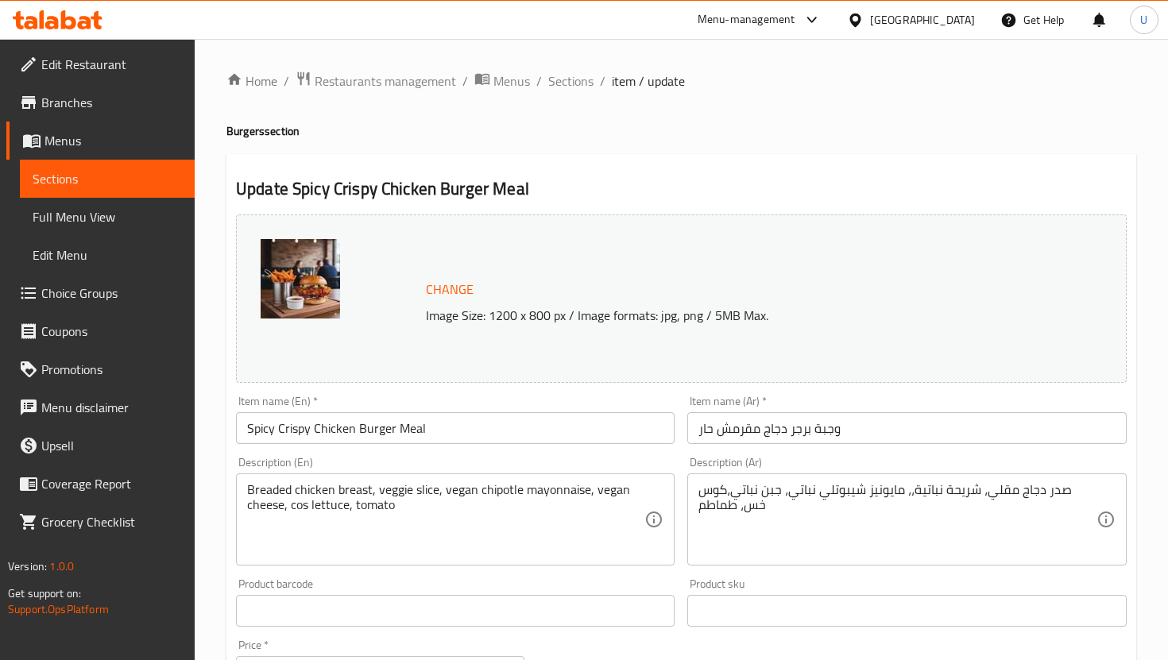
click at [267, 273] on img at bounding box center [300, 278] width 79 height 79
click at [327, 273] on img at bounding box center [300, 278] width 79 height 79
click at [154, 169] on span "Sections" at bounding box center [107, 178] width 149 height 19
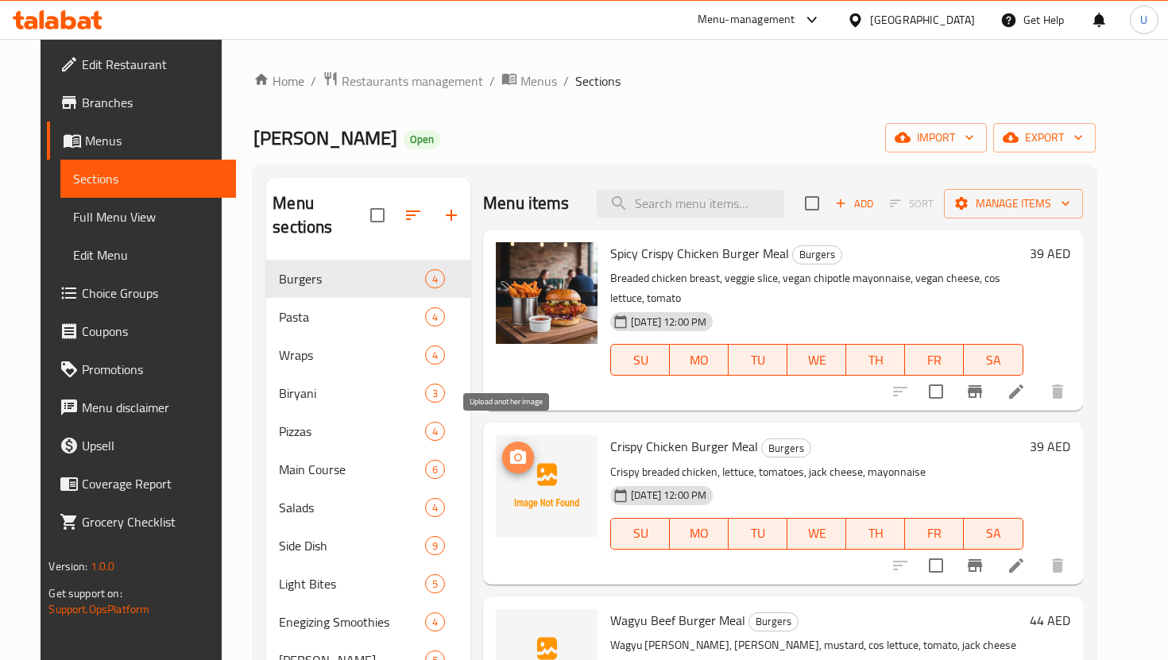
click at [502, 442] on button "upload picture" at bounding box center [518, 458] width 32 height 32
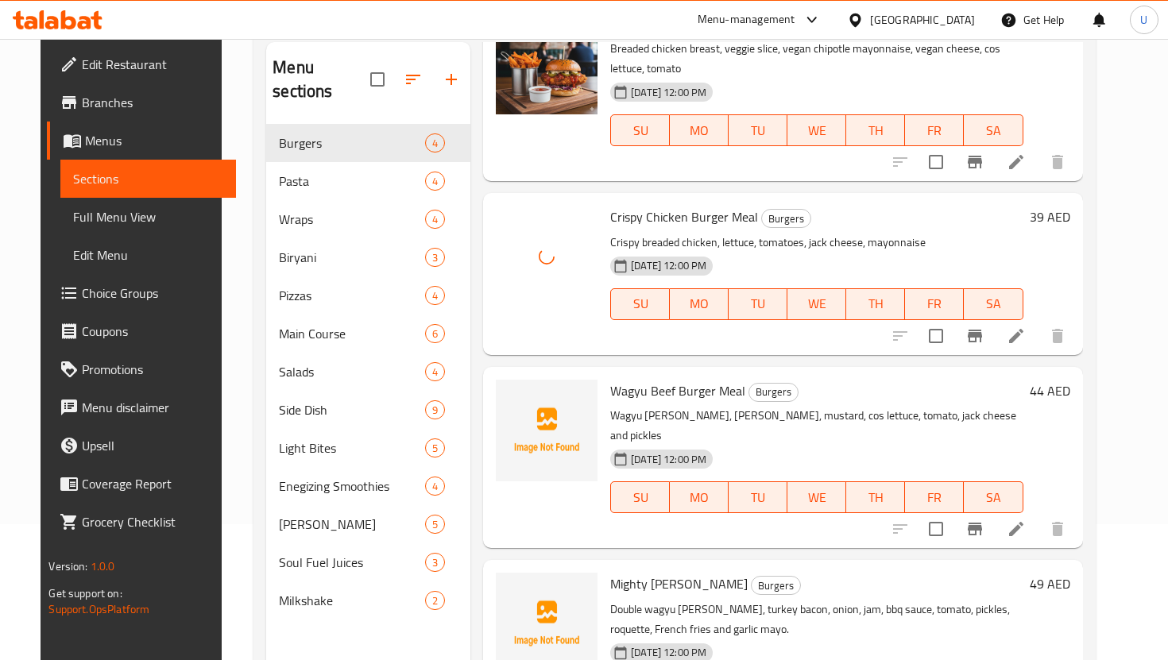
scroll to position [222, 0]
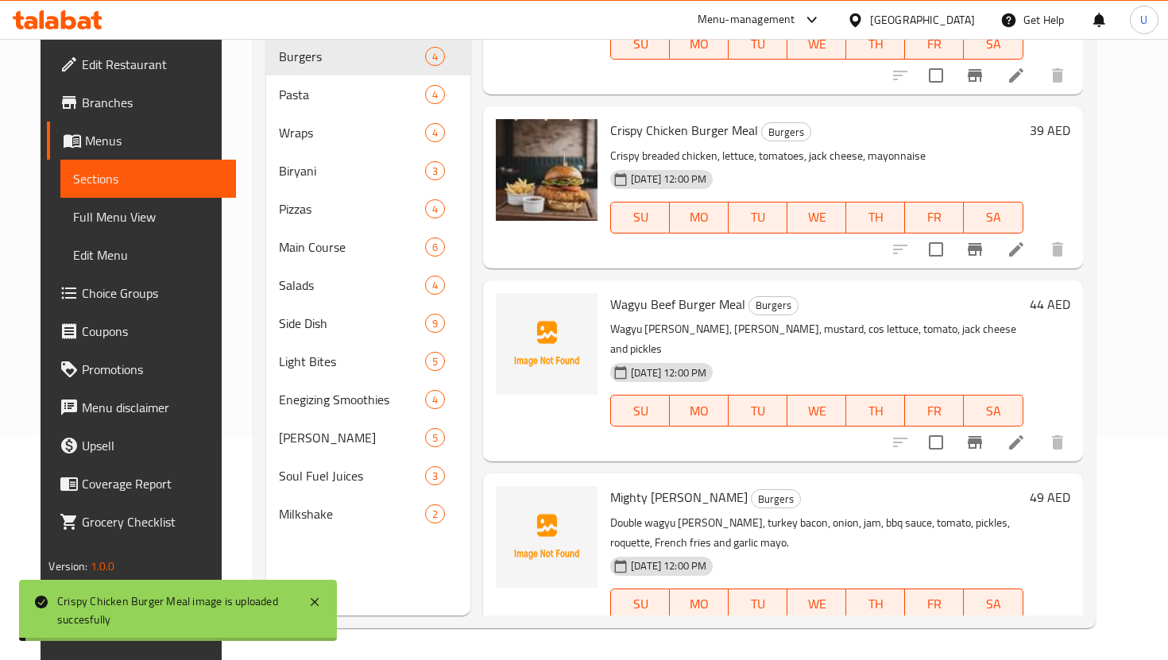
click at [683, 292] on span "Wagyu Beef Burger Meal" at bounding box center [677, 304] width 135 height 24
copy h6 "Wagyu Beef Burger Meal"
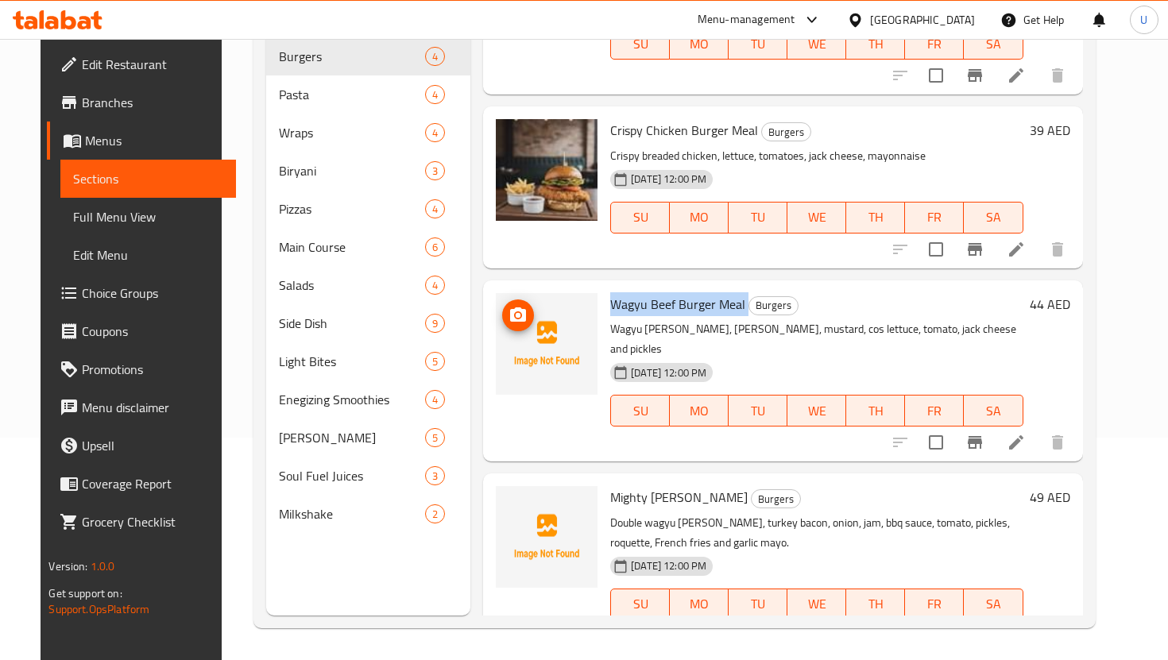
click at [508, 306] on icon "upload picture" at bounding box center [517, 315] width 19 height 19
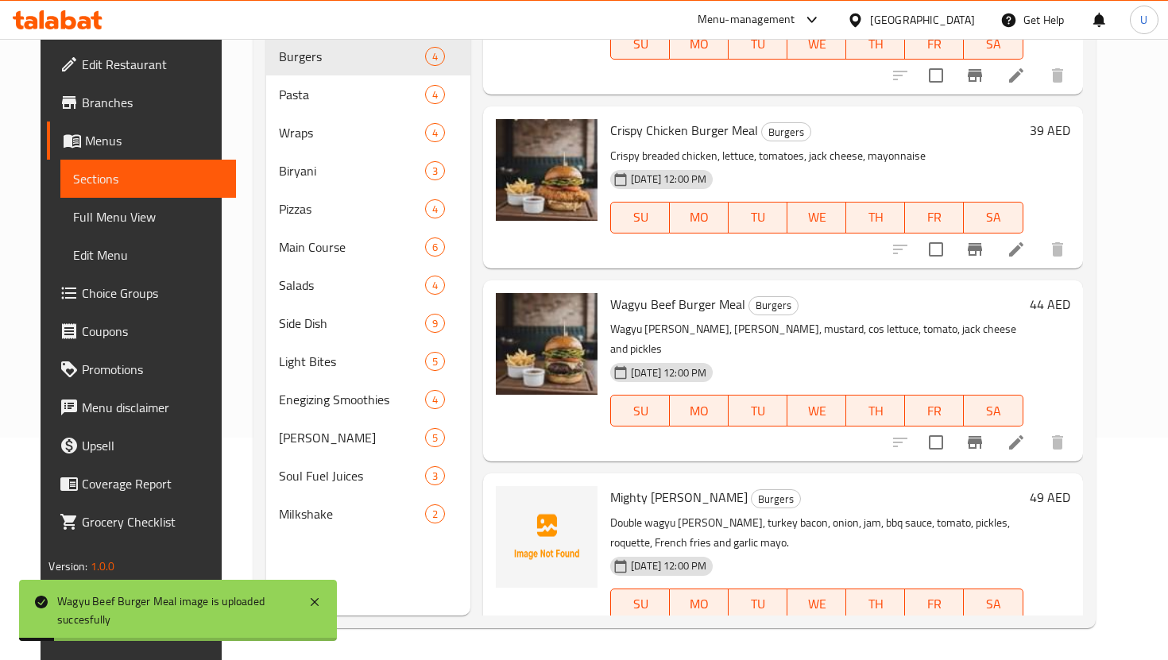
drag, startPoint x: 669, startPoint y: 506, endPoint x: 623, endPoint y: 483, distance: 51.5
click at [665, 513] on p "Double wagyu [PERSON_NAME], turkey bacon, onion, jam, bbq sauce, tomato, pickle…" at bounding box center [816, 533] width 412 height 40
click at [623, 513] on p "Double wagyu [PERSON_NAME], turkey bacon, onion, jam, bbq sauce, tomato, pickle…" at bounding box center [816, 533] width 412 height 40
click at [613, 513] on p "Double wagyu [PERSON_NAME], turkey bacon, onion, jam, bbq sauce, tomato, pickle…" at bounding box center [816, 533] width 412 height 40
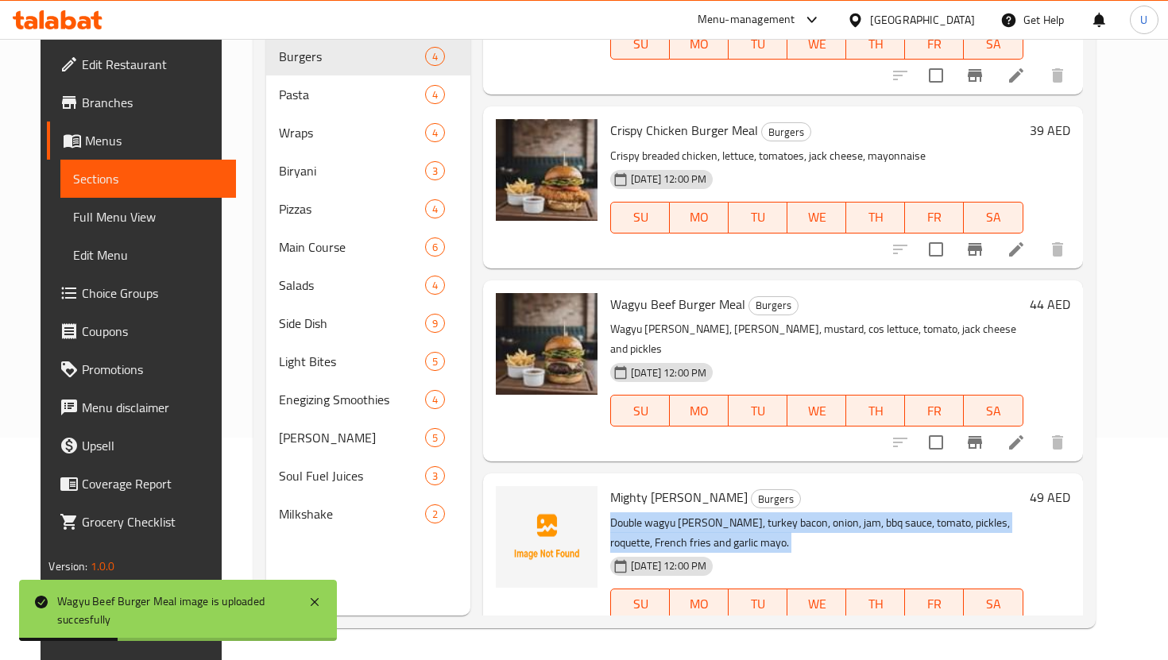
click at [613, 513] on p "Double wagyu [PERSON_NAME], turkey bacon, onion, jam, bbq sauce, tomato, pickle…" at bounding box center [816, 533] width 412 height 40
copy div "Double wagyu [PERSON_NAME], turkey bacon, onion, jam, bbq sauce, tomato, pickle…"
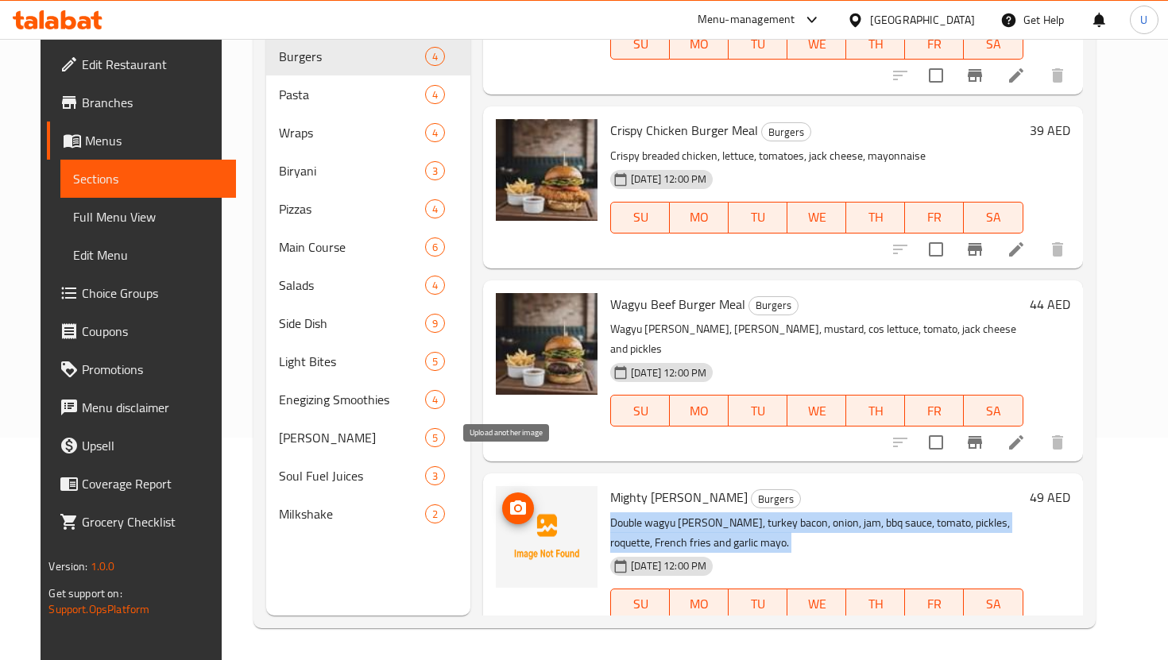
click at [516, 499] on icon "upload picture" at bounding box center [517, 508] width 19 height 19
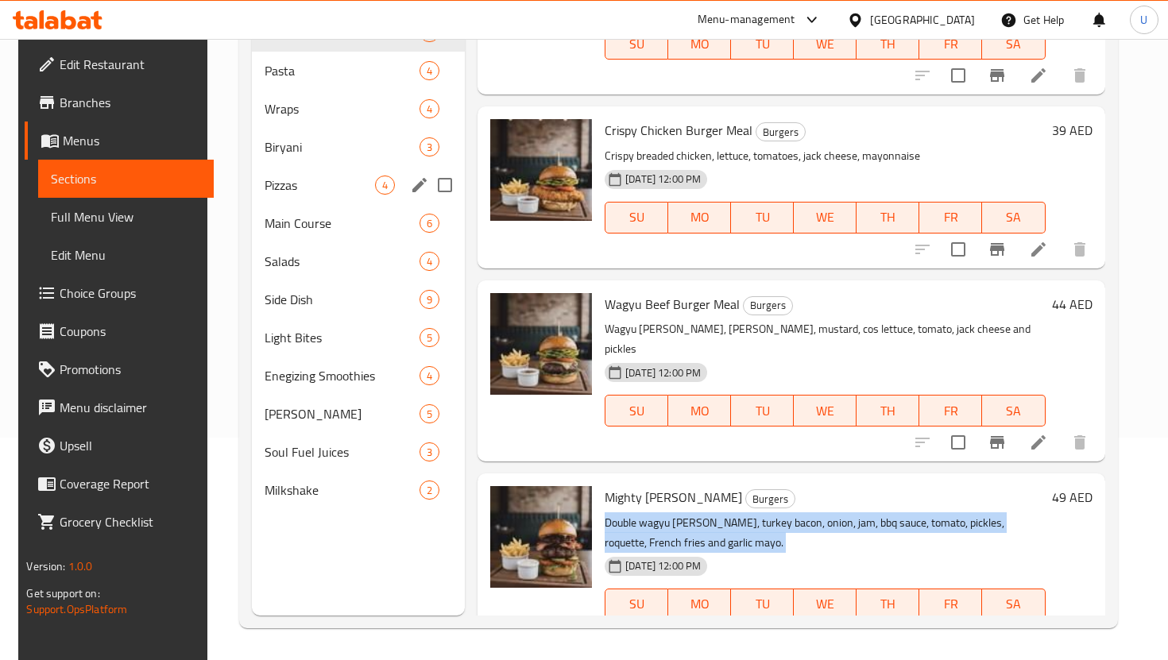
scroll to position [0, 0]
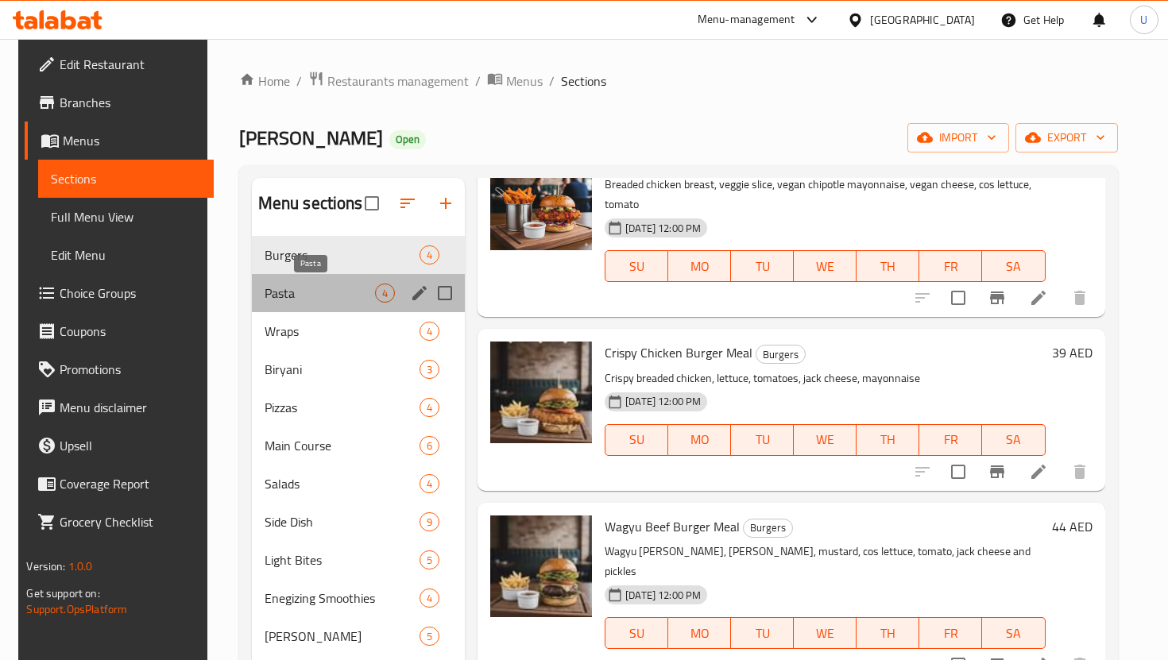
click at [303, 299] on span "Pasta" at bounding box center [319, 293] width 110 height 19
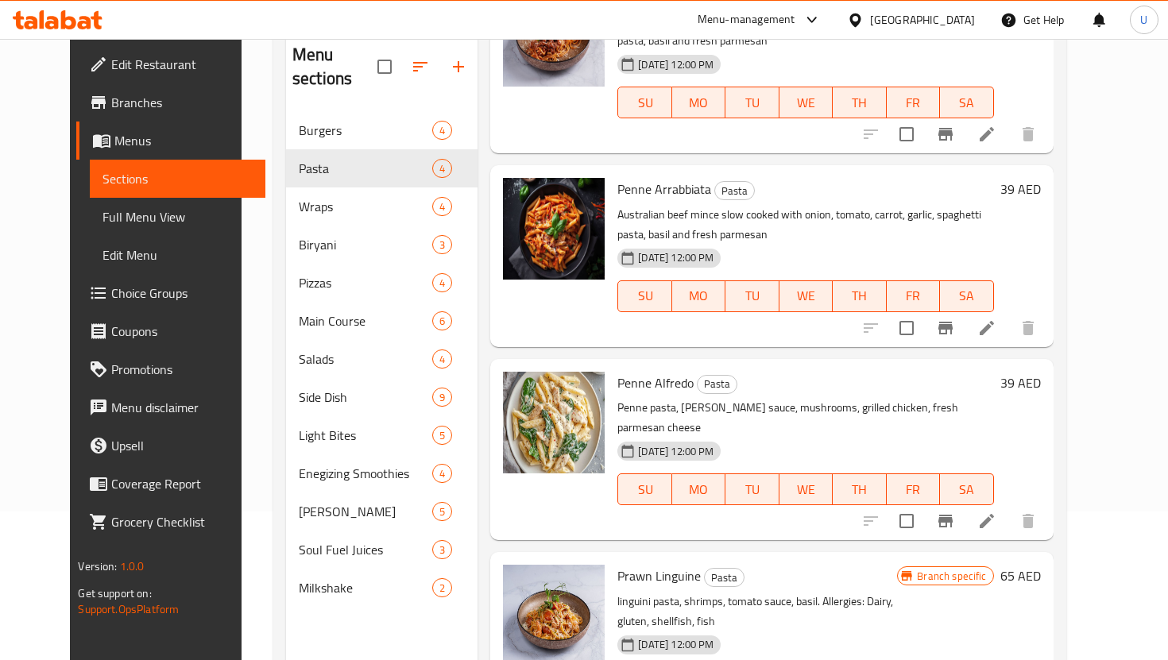
scroll to position [222, 0]
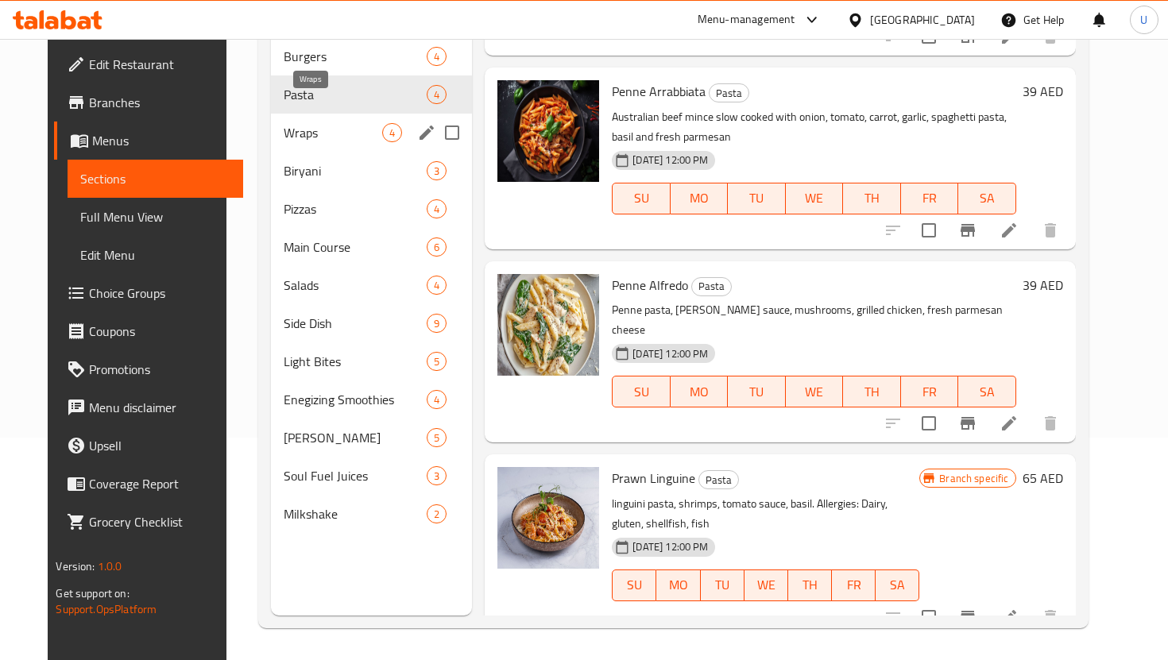
click at [341, 123] on span "Wraps" at bounding box center [333, 132] width 98 height 19
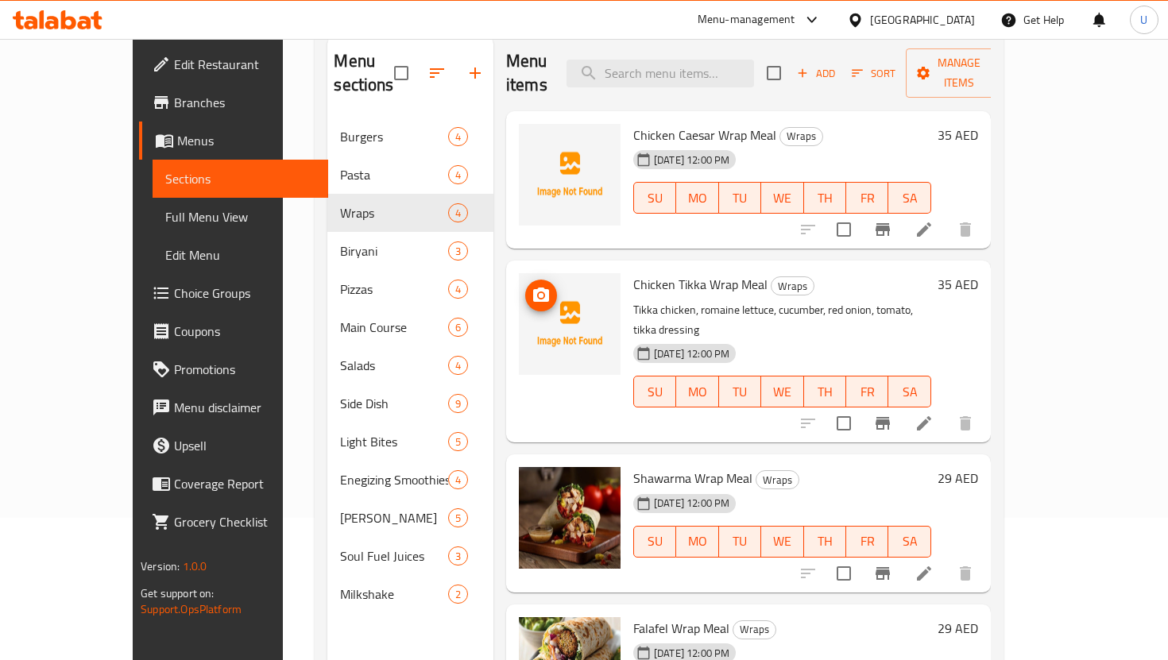
scroll to position [127, 0]
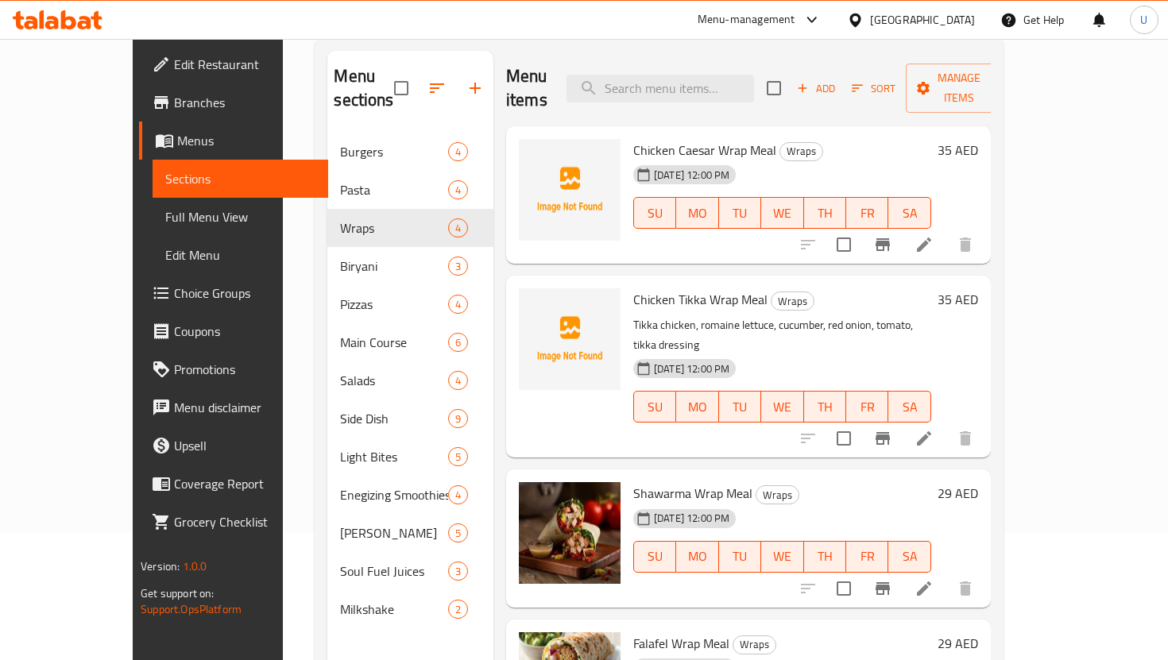
click at [666, 138] on span "Chicken Caesar Wrap Meal" at bounding box center [704, 150] width 143 height 24
copy h6 "Chicken Caesar Wrap Meal"
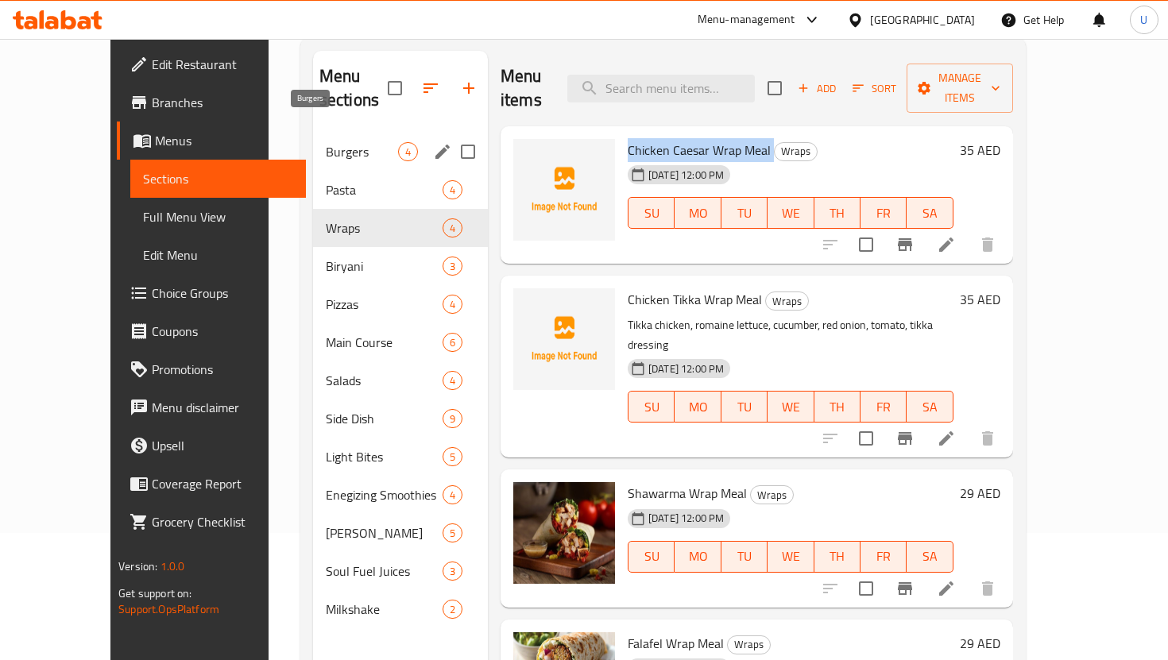
click at [329, 142] on span "Burgers" at bounding box center [362, 151] width 72 height 19
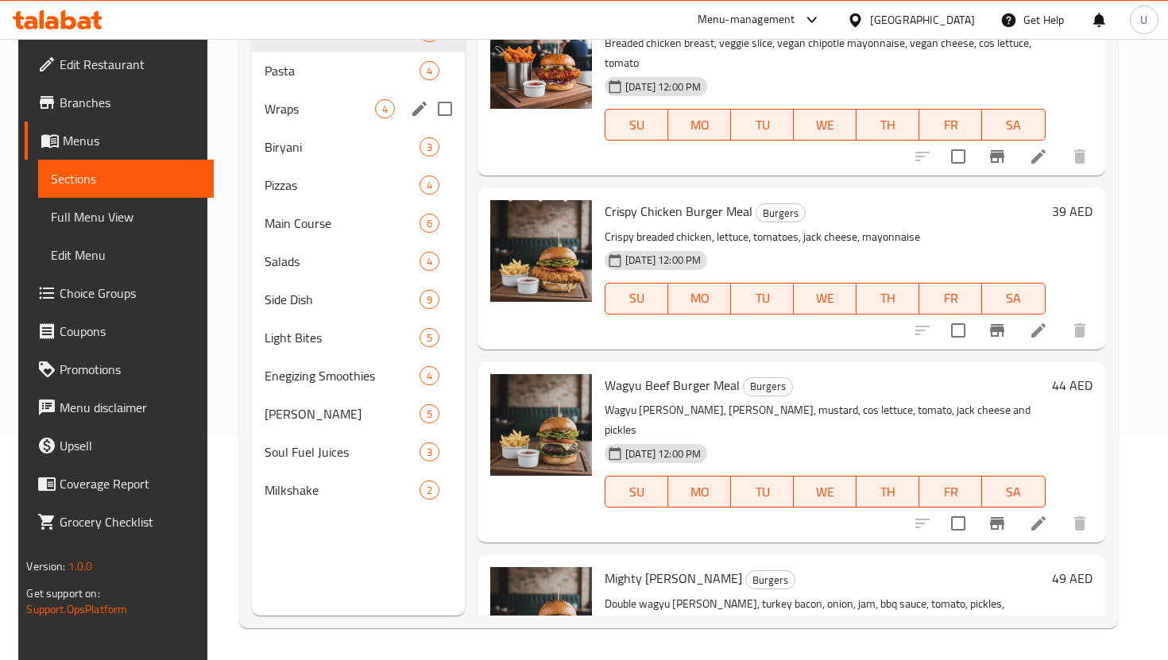
click at [346, 102] on span "Wraps" at bounding box center [319, 108] width 110 height 19
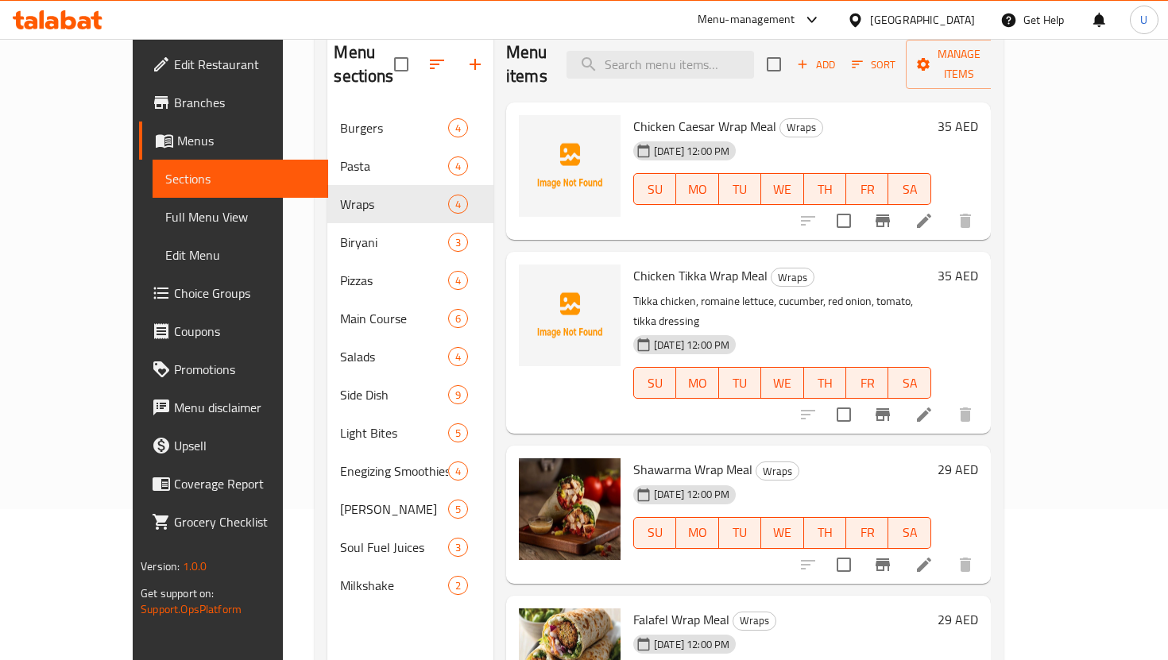
scroll to position [130, 0]
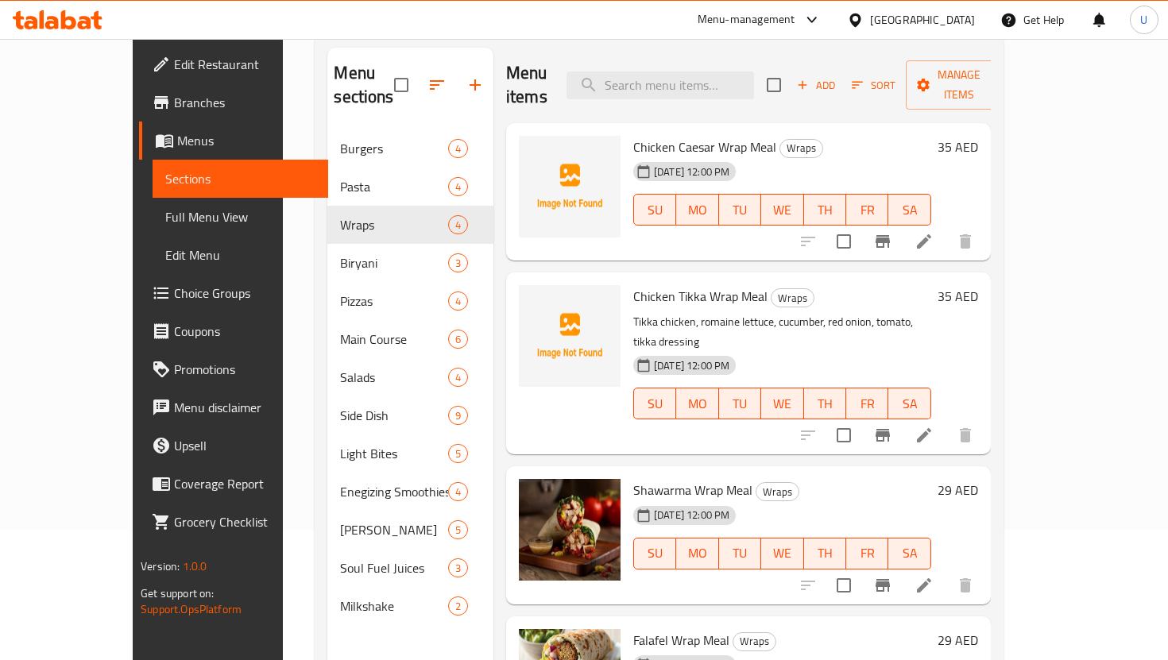
click at [678, 284] on span "Chicken Tikka Wrap Meal" at bounding box center [700, 296] width 134 height 24
copy h6 "Chicken Tikka Wrap Meal"
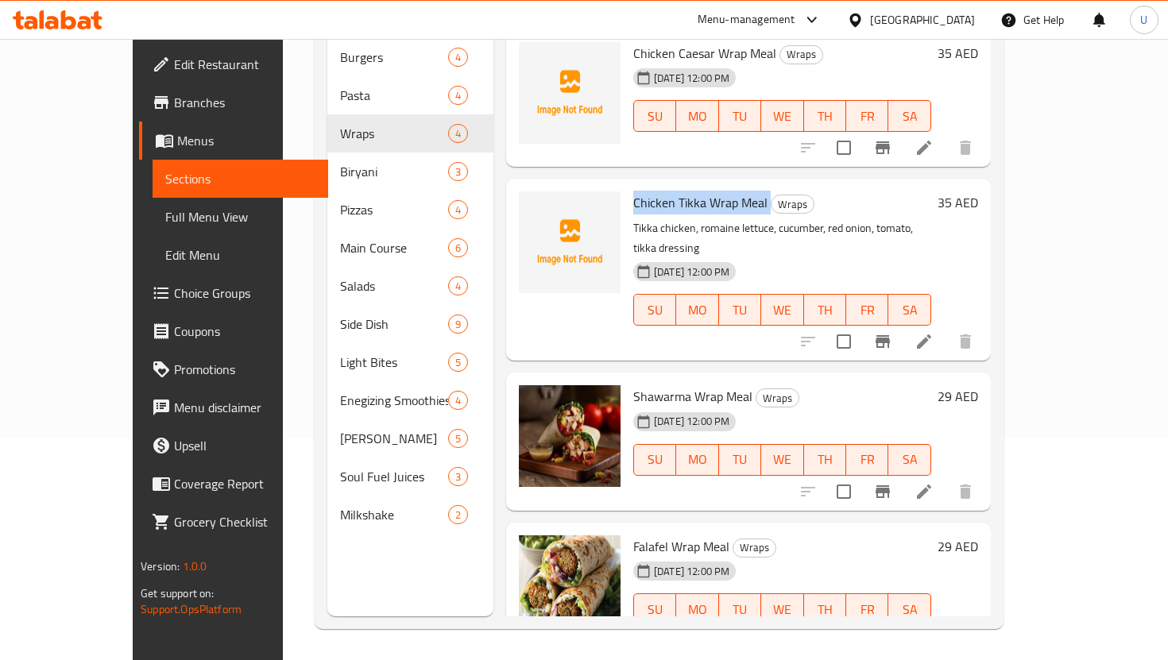
scroll to position [222, 0]
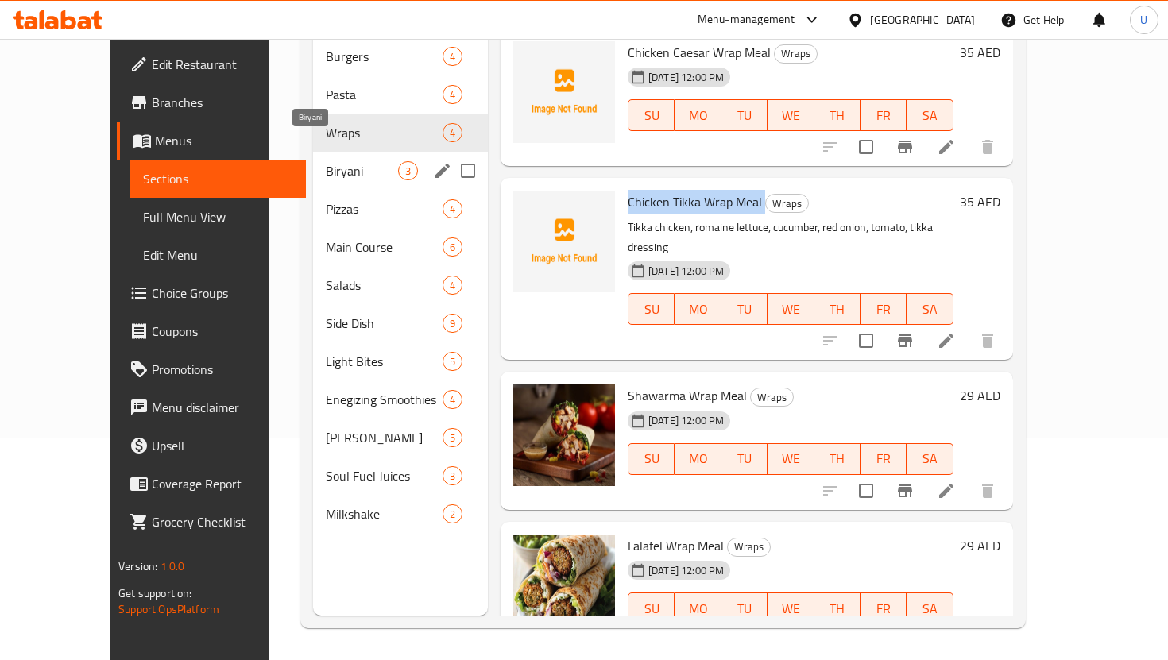
click at [338, 161] on span "Biryani" at bounding box center [362, 170] width 72 height 19
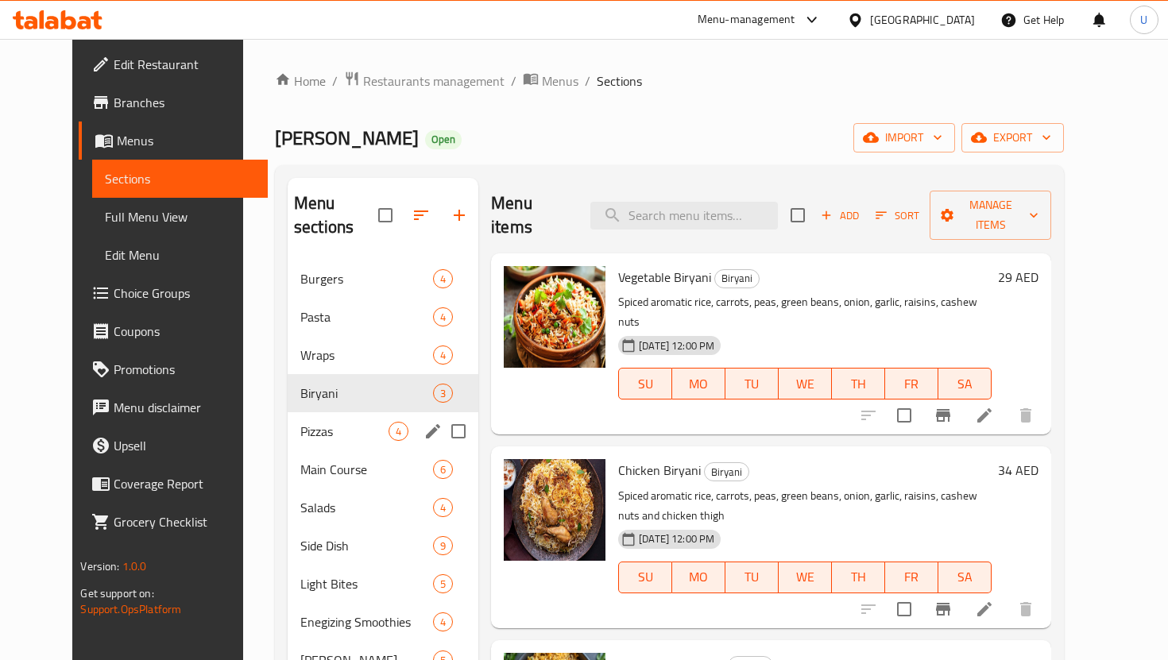
click at [336, 422] on span "Pizzas" at bounding box center [344, 431] width 88 height 19
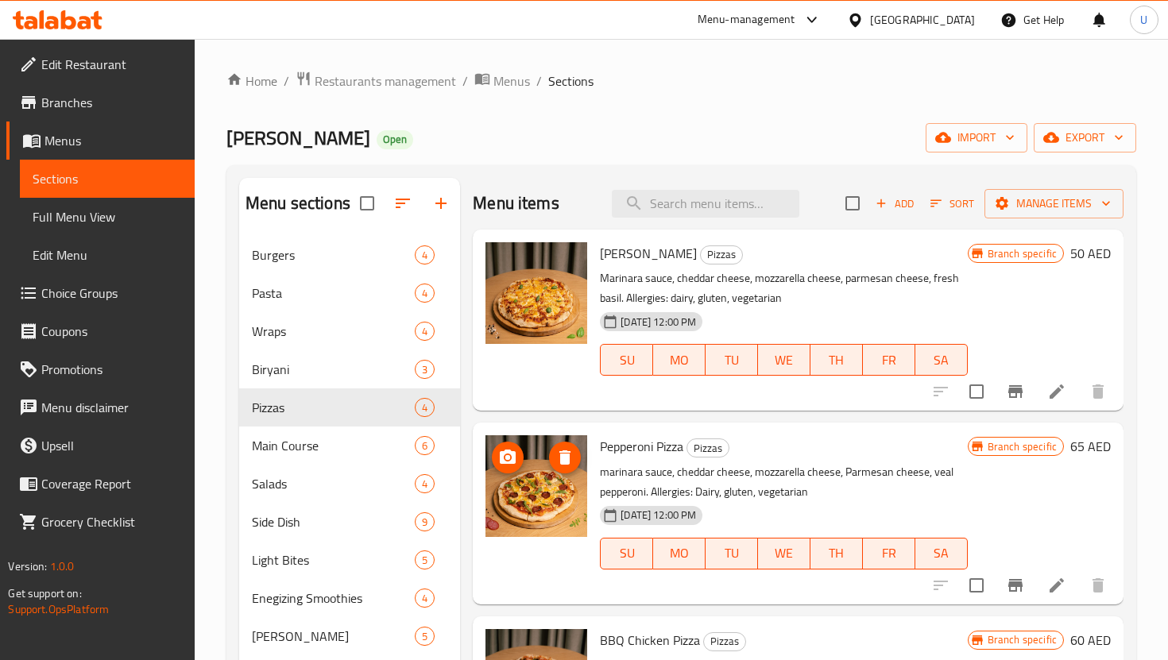
scroll to position [152, 0]
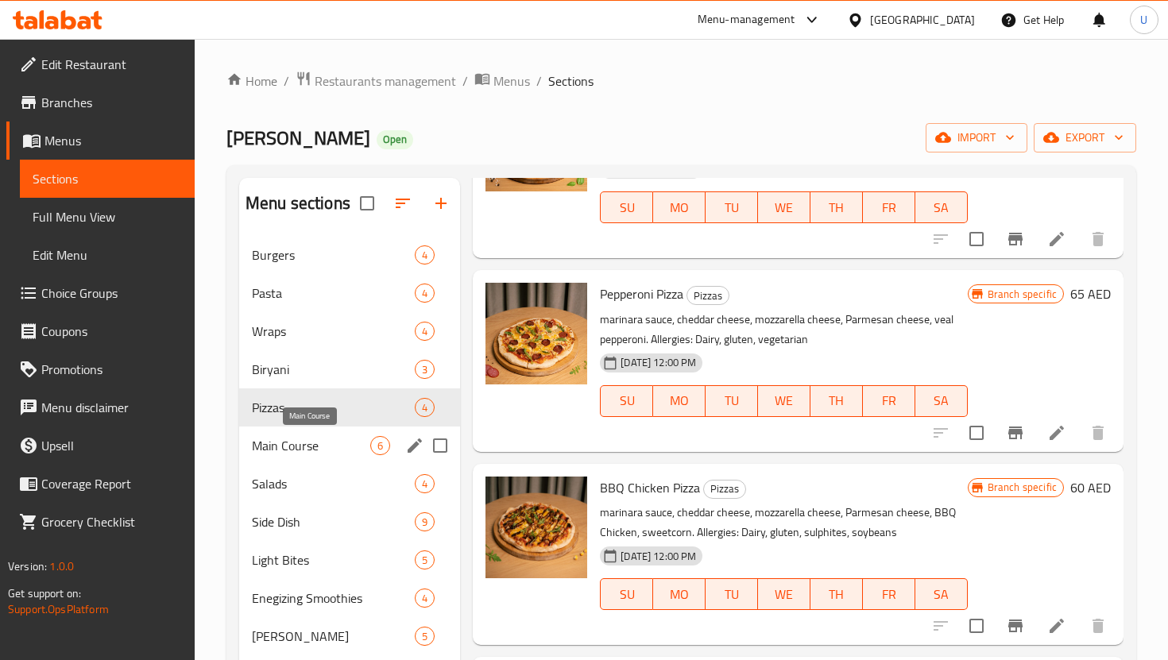
click at [365, 436] on span "Main Course" at bounding box center [311, 445] width 118 height 19
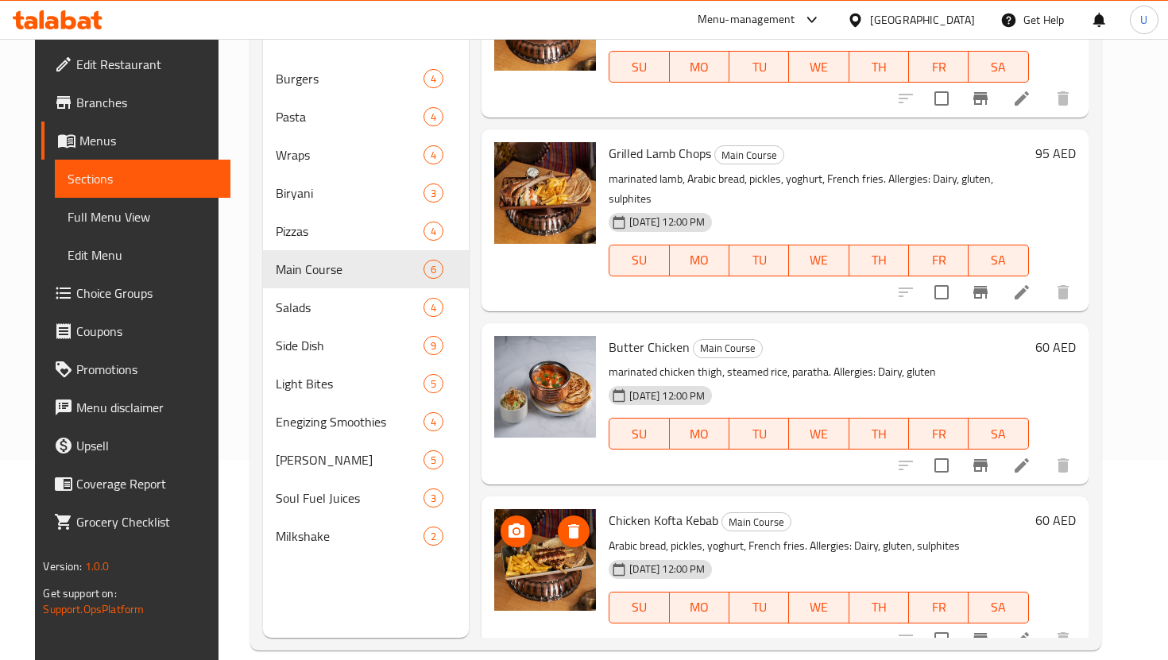
scroll to position [222, 0]
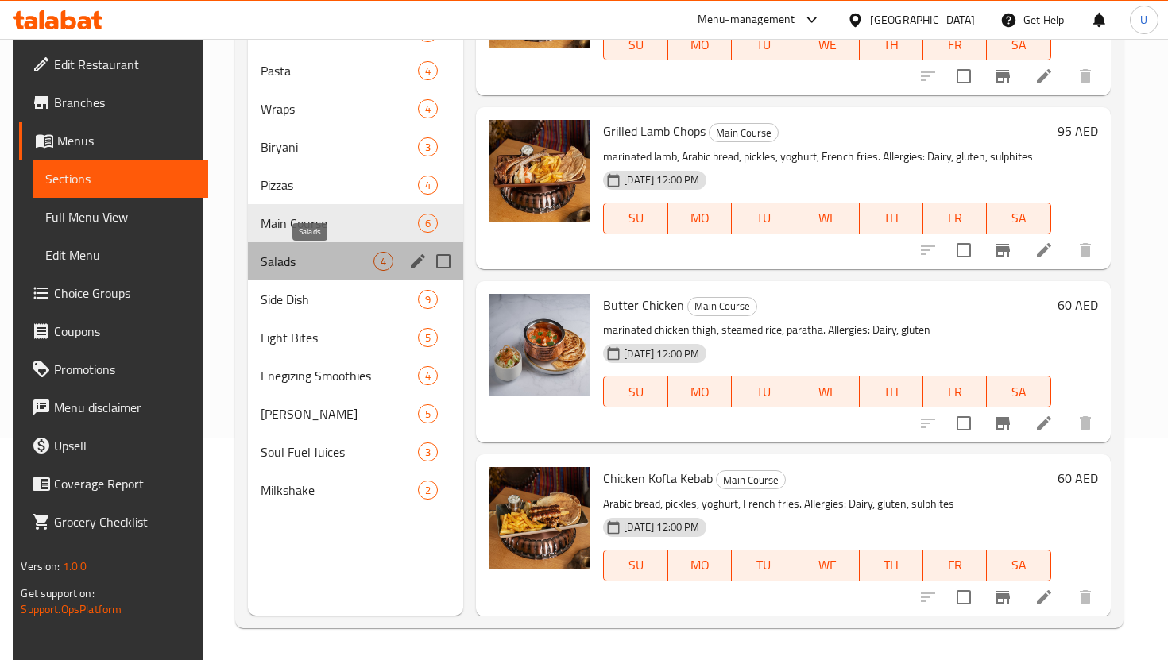
click at [322, 270] on span "Salads" at bounding box center [317, 261] width 113 height 19
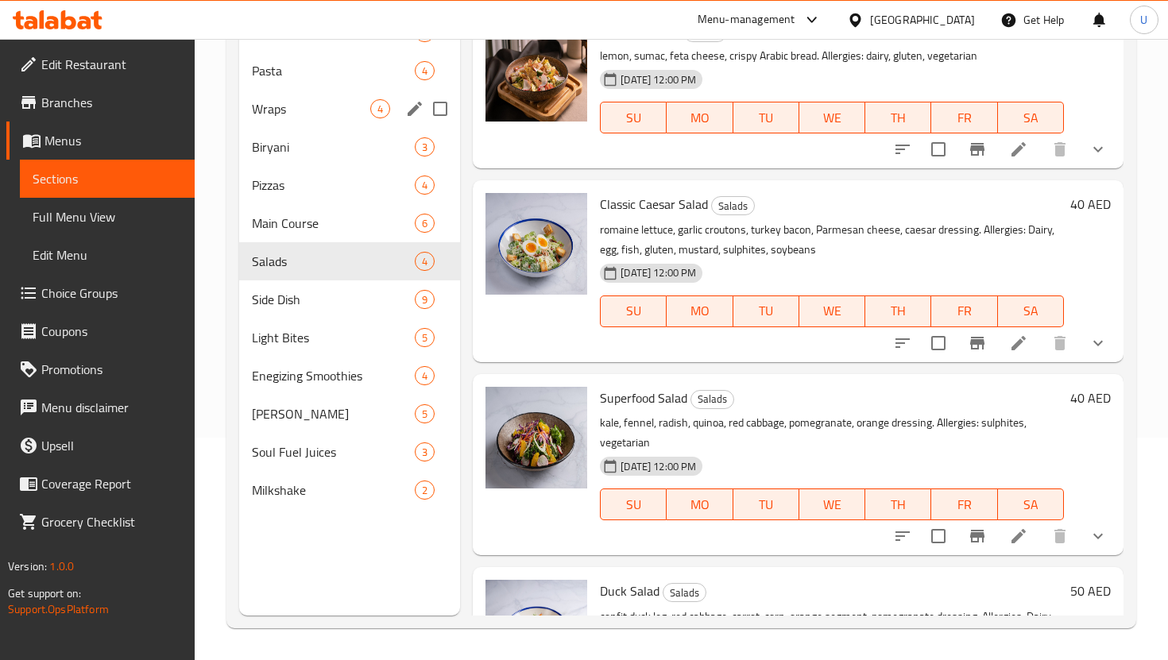
click at [348, 106] on span "Wraps" at bounding box center [311, 108] width 118 height 19
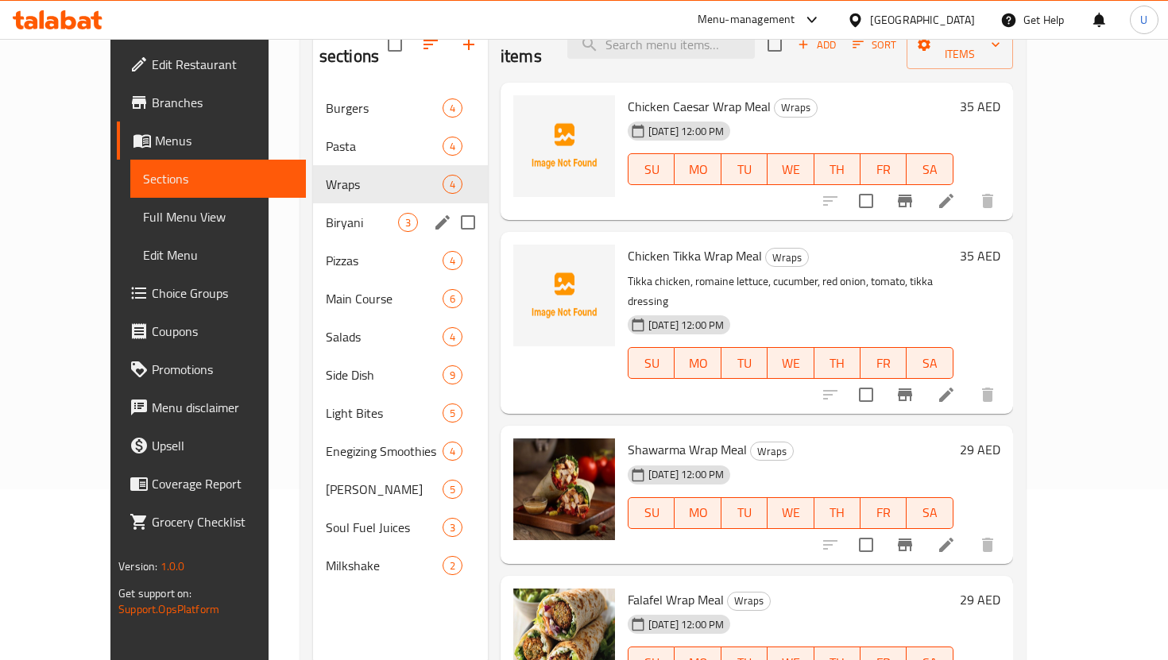
scroll to position [87, 0]
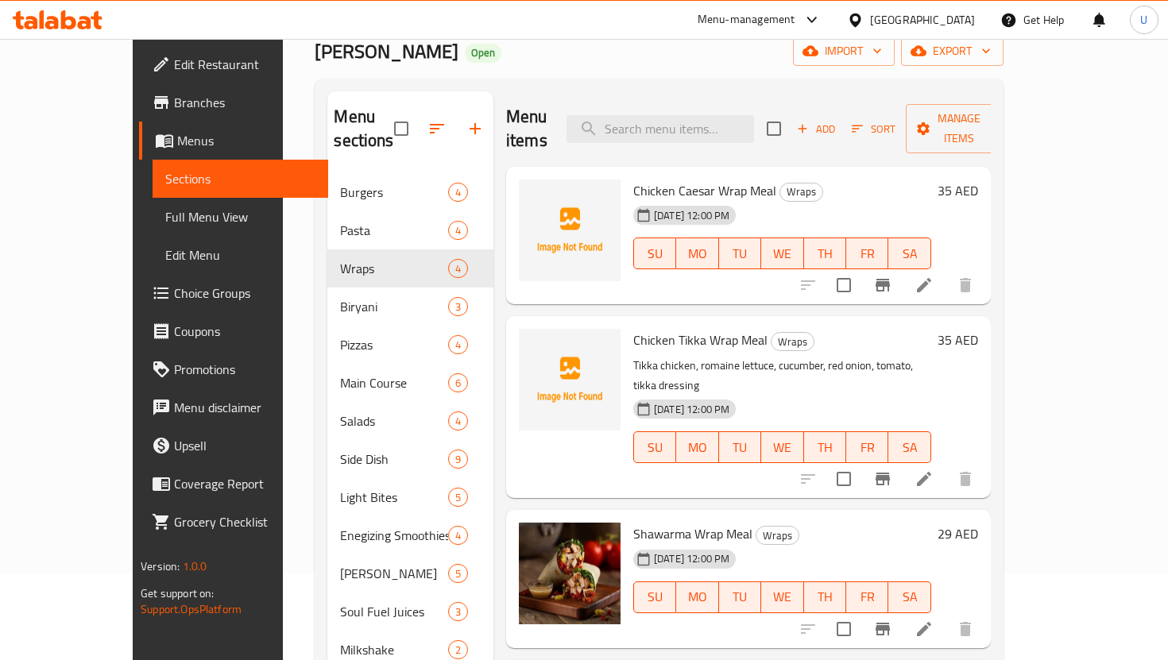
click at [340, 183] on span "Burgers" at bounding box center [393, 192] width 107 height 19
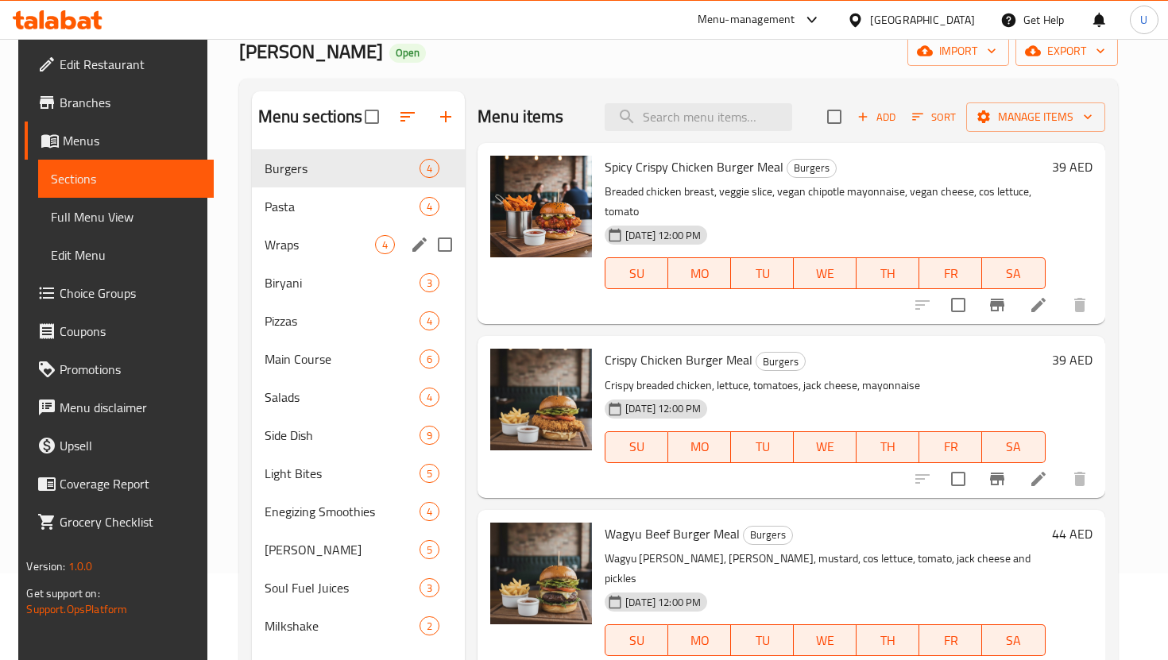
click at [330, 234] on div "Wraps 4" at bounding box center [358, 245] width 213 height 38
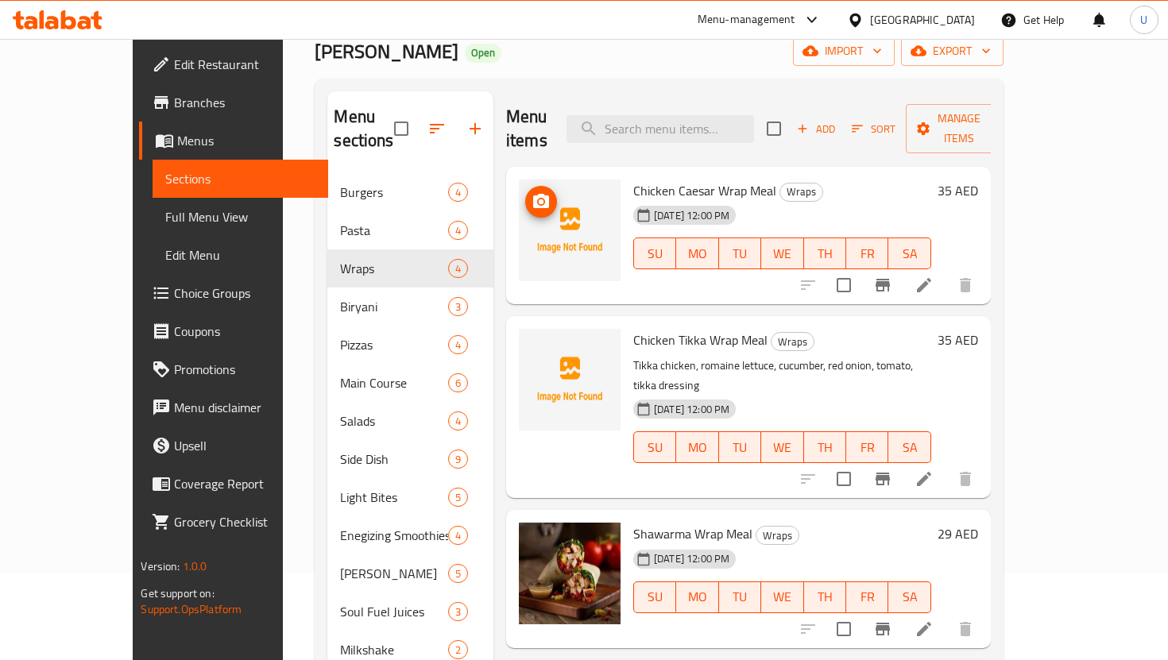
click at [525, 187] on button "upload picture" at bounding box center [541, 202] width 32 height 32
click at [527, 192] on img at bounding box center [570, 230] width 102 height 102
click at [533, 194] on icon "upload picture" at bounding box center [541, 201] width 16 height 14
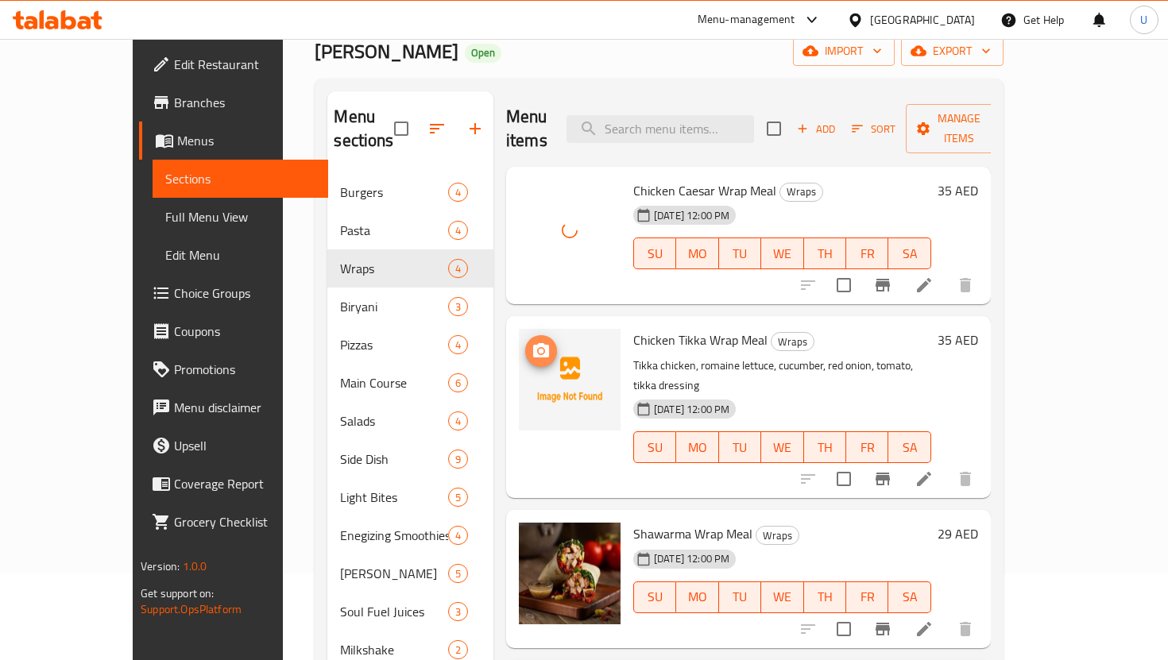
click at [531, 342] on icon "upload picture" at bounding box center [540, 351] width 19 height 19
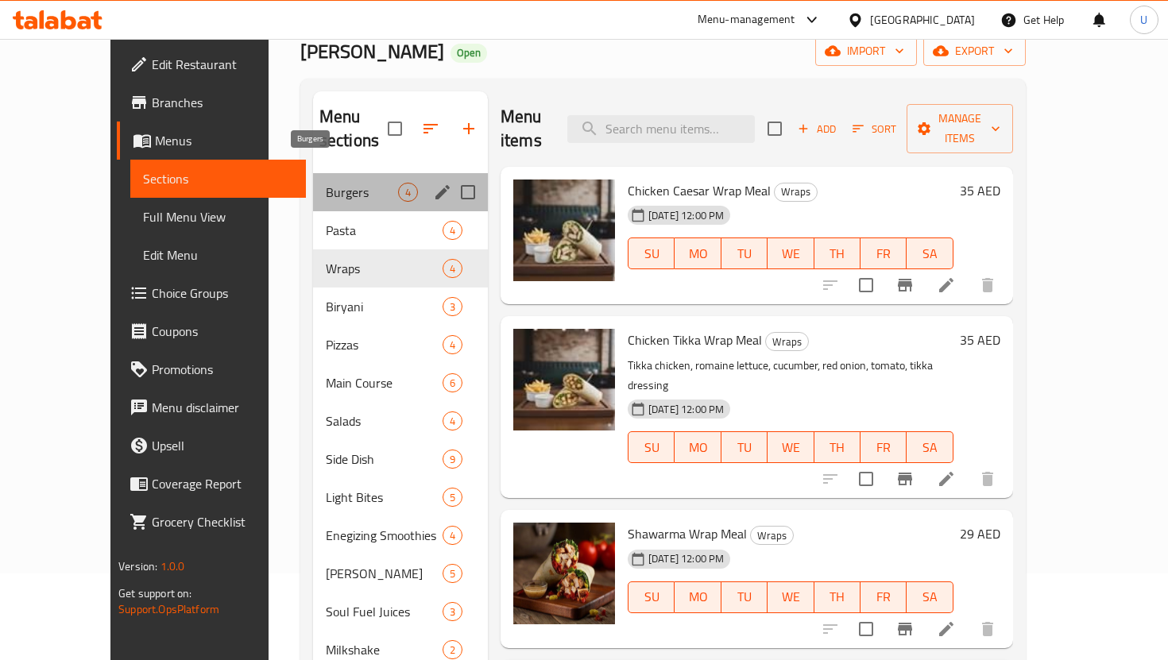
click at [329, 183] on span "Burgers" at bounding box center [362, 192] width 72 height 19
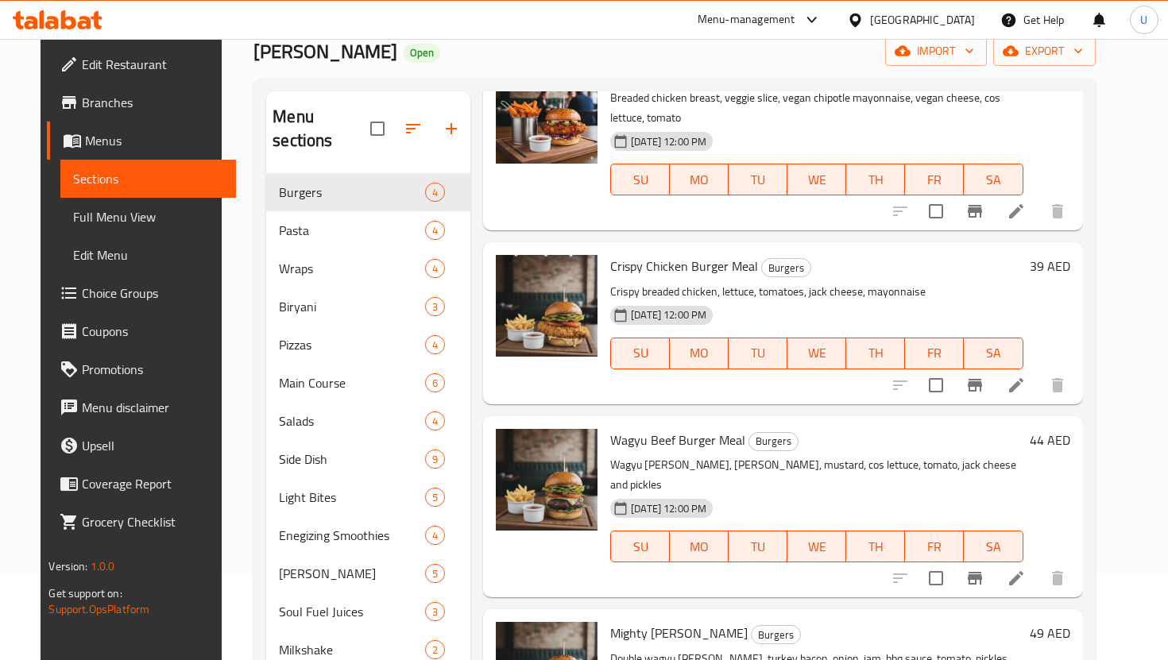
scroll to position [222, 0]
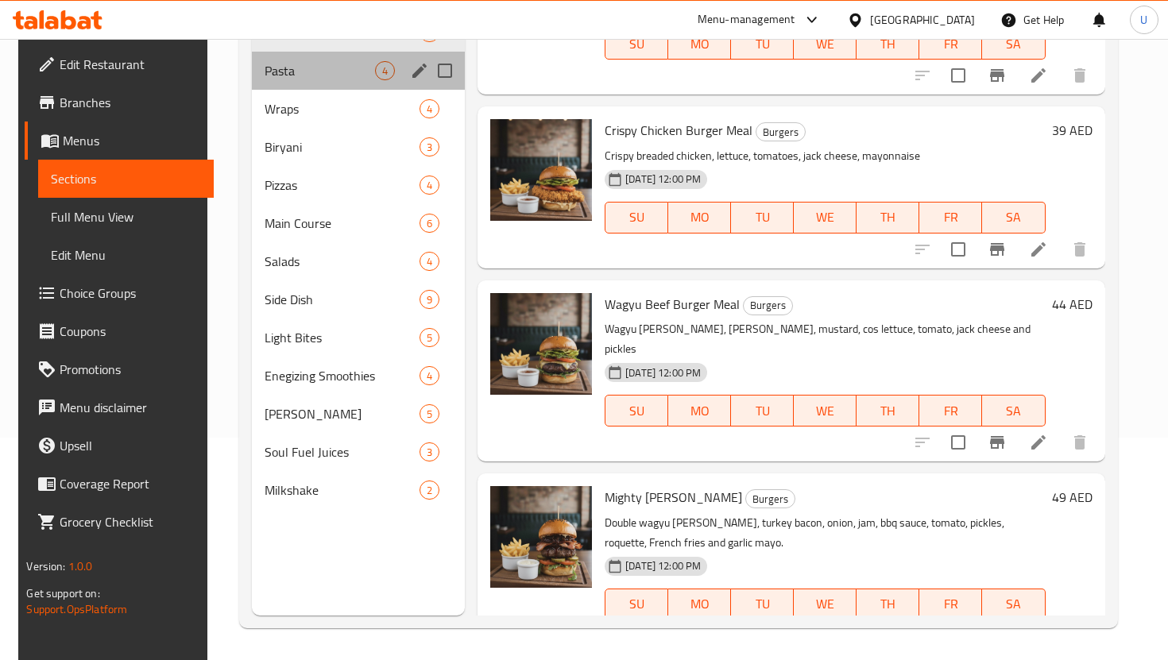
click at [326, 57] on div "Pasta 4" at bounding box center [358, 71] width 213 height 38
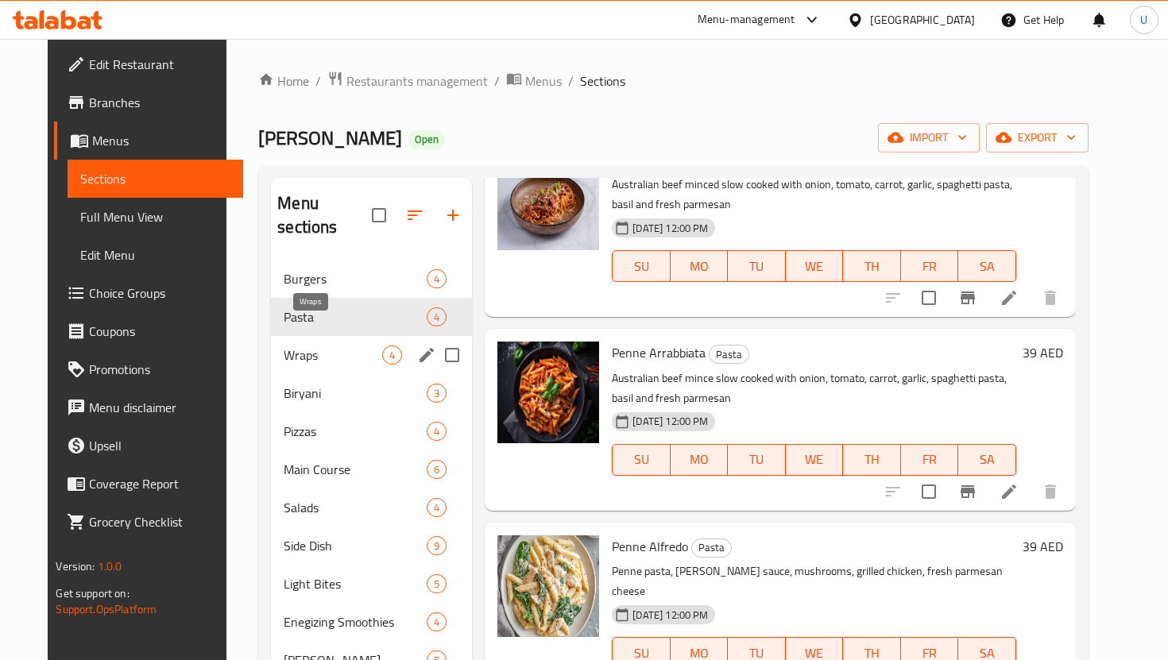
click at [357, 345] on span "Wraps" at bounding box center [333, 354] width 98 height 19
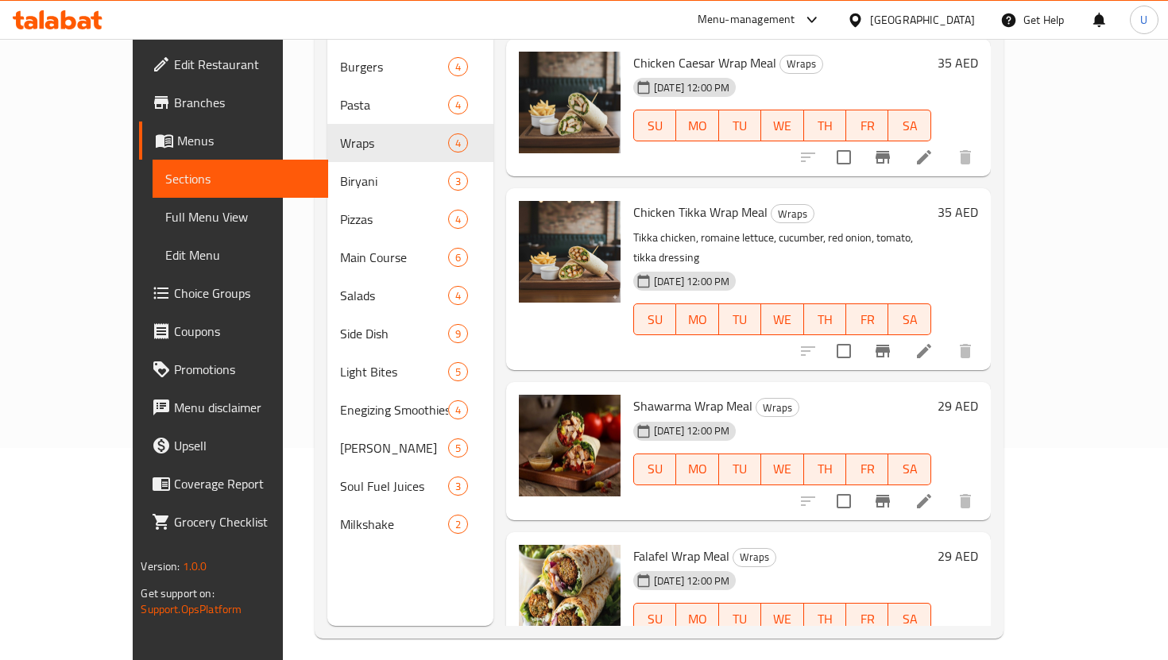
scroll to position [222, 0]
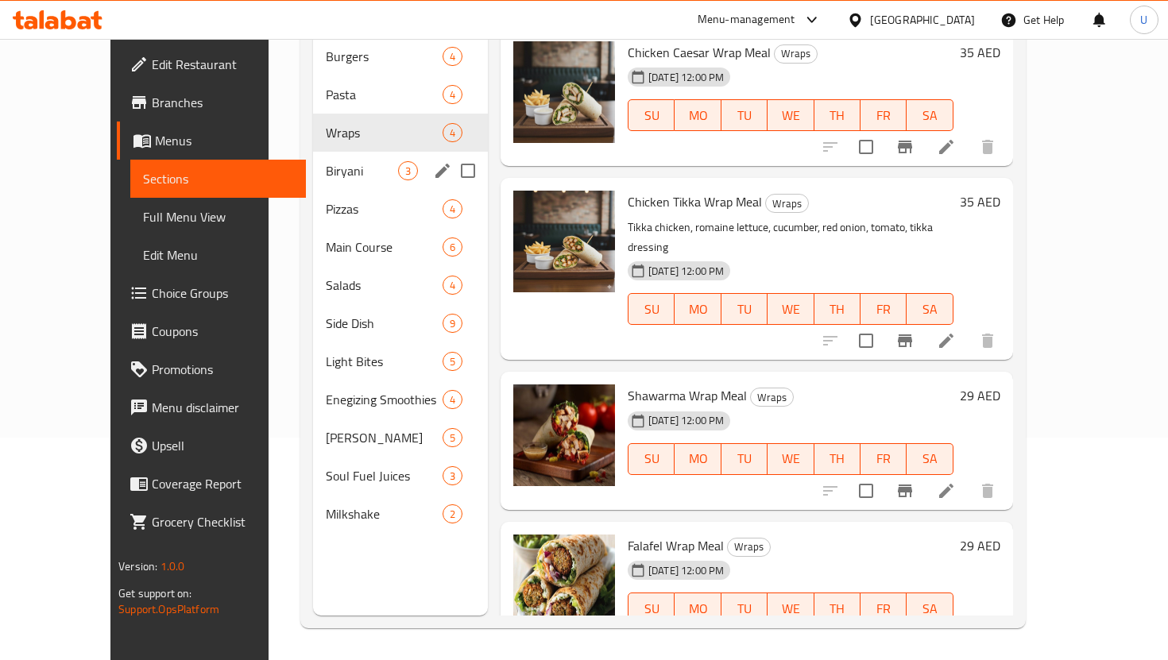
click at [328, 152] on div "Biryani 3" at bounding box center [400, 171] width 175 height 38
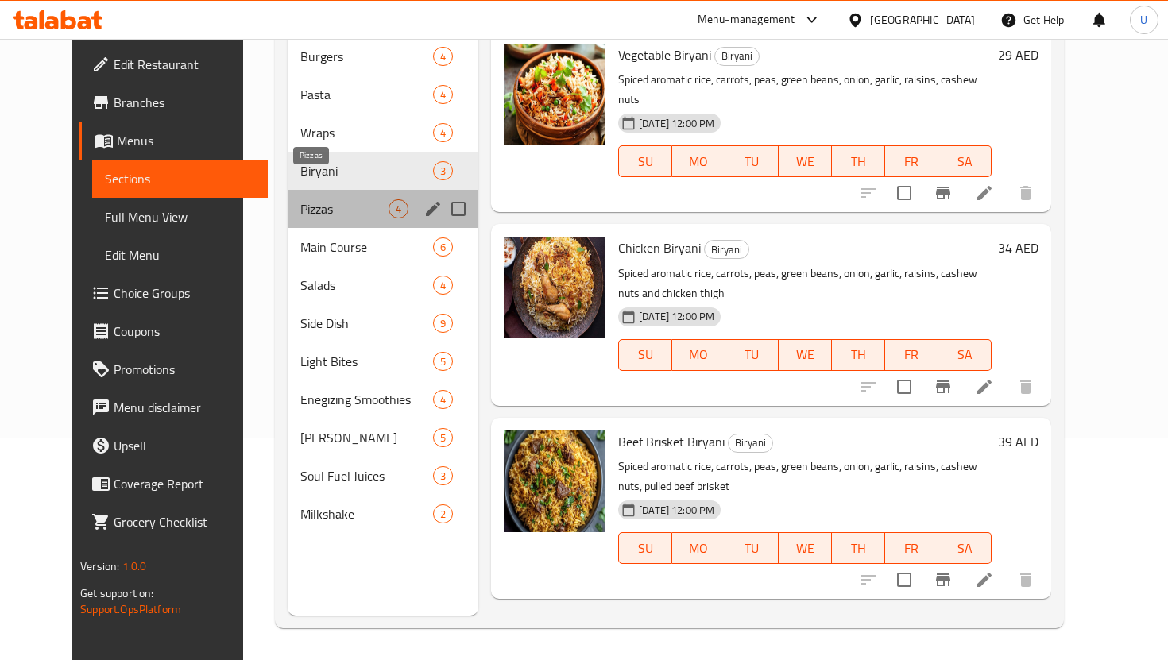
click at [341, 199] on span "Pizzas" at bounding box center [344, 208] width 88 height 19
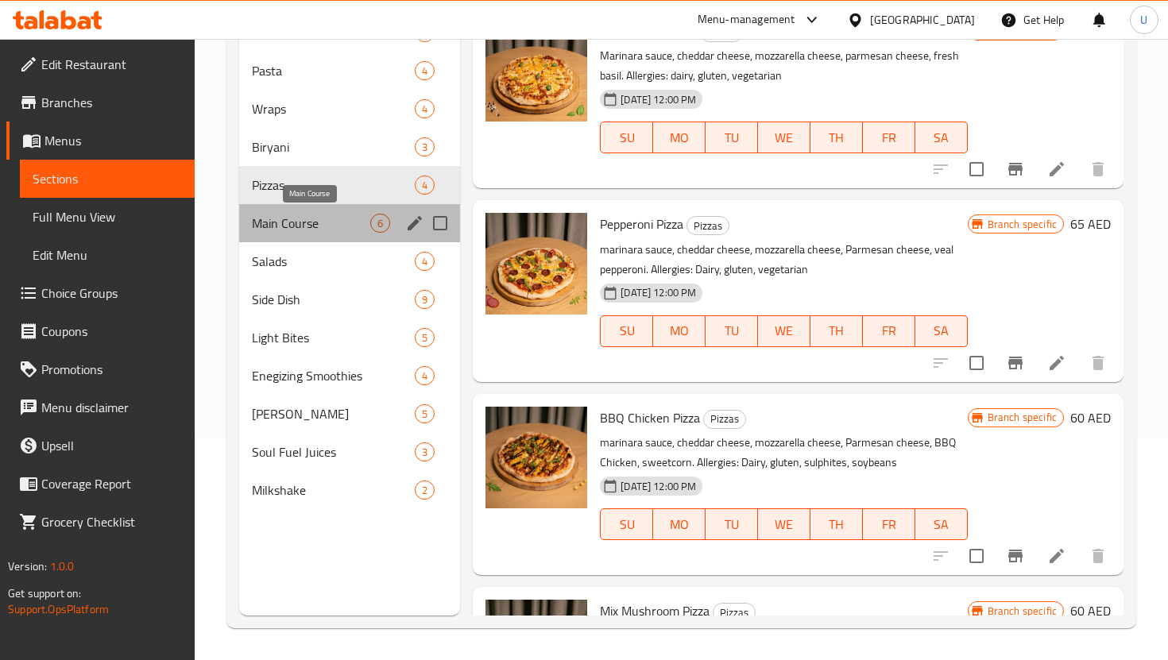
click at [351, 225] on span "Main Course" at bounding box center [311, 223] width 118 height 19
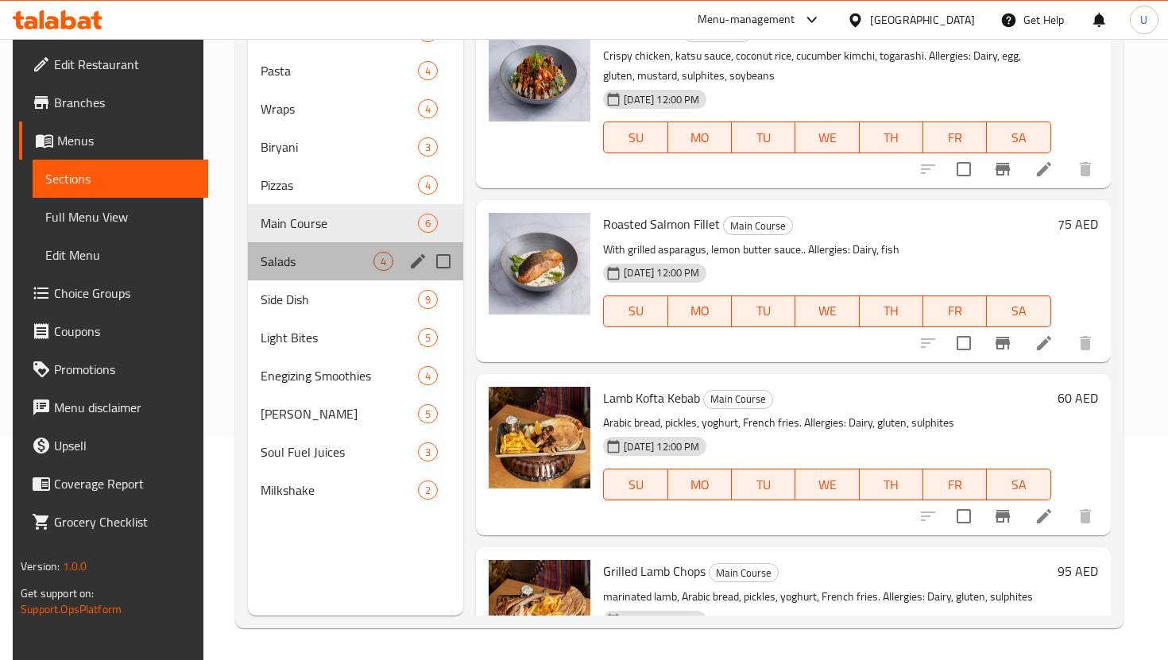
click at [364, 271] on div "Salads 4" at bounding box center [355, 261] width 215 height 38
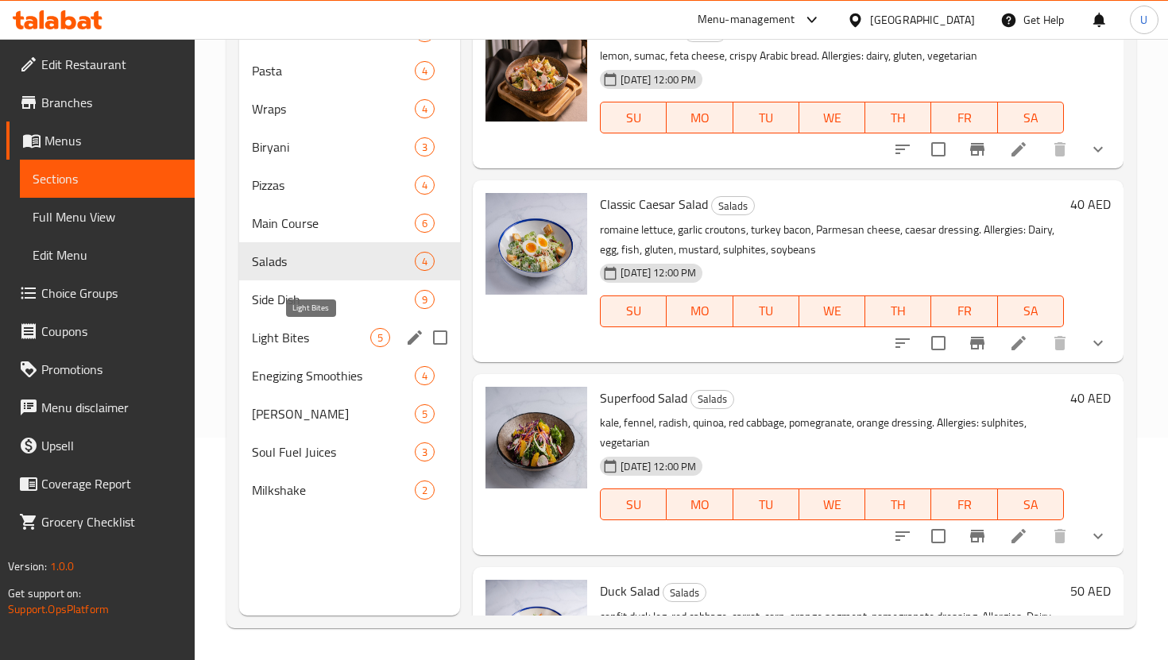
click at [361, 330] on span "Light Bites" at bounding box center [311, 337] width 118 height 19
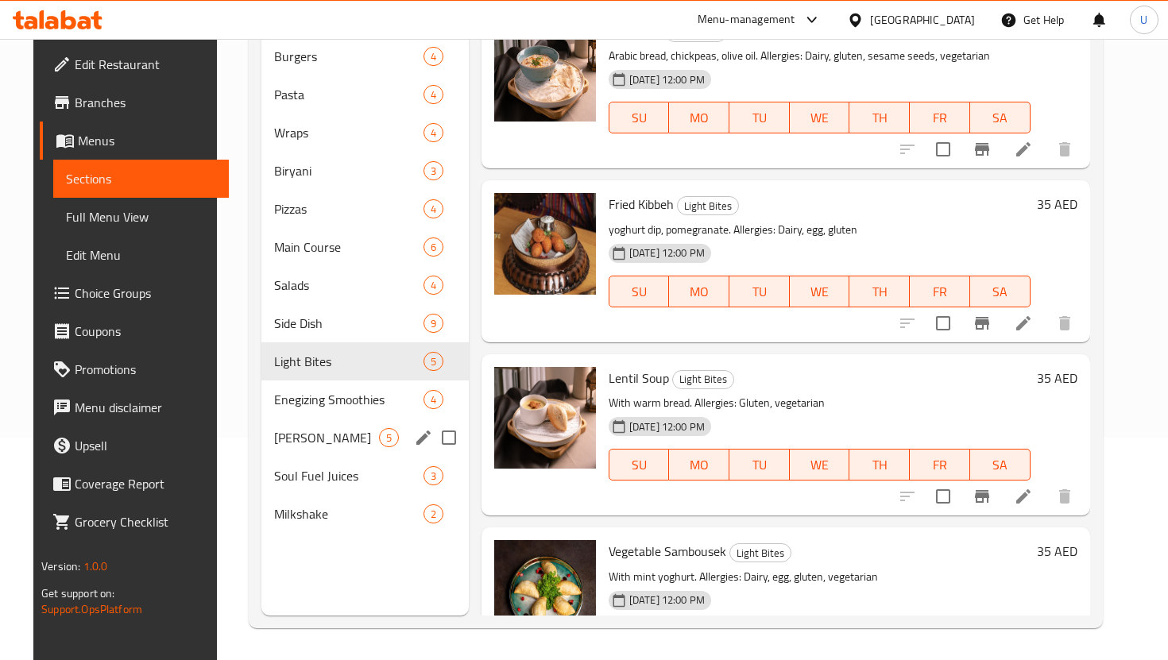
click at [362, 419] on div "Virgin Mojitos 5" at bounding box center [364, 438] width 207 height 38
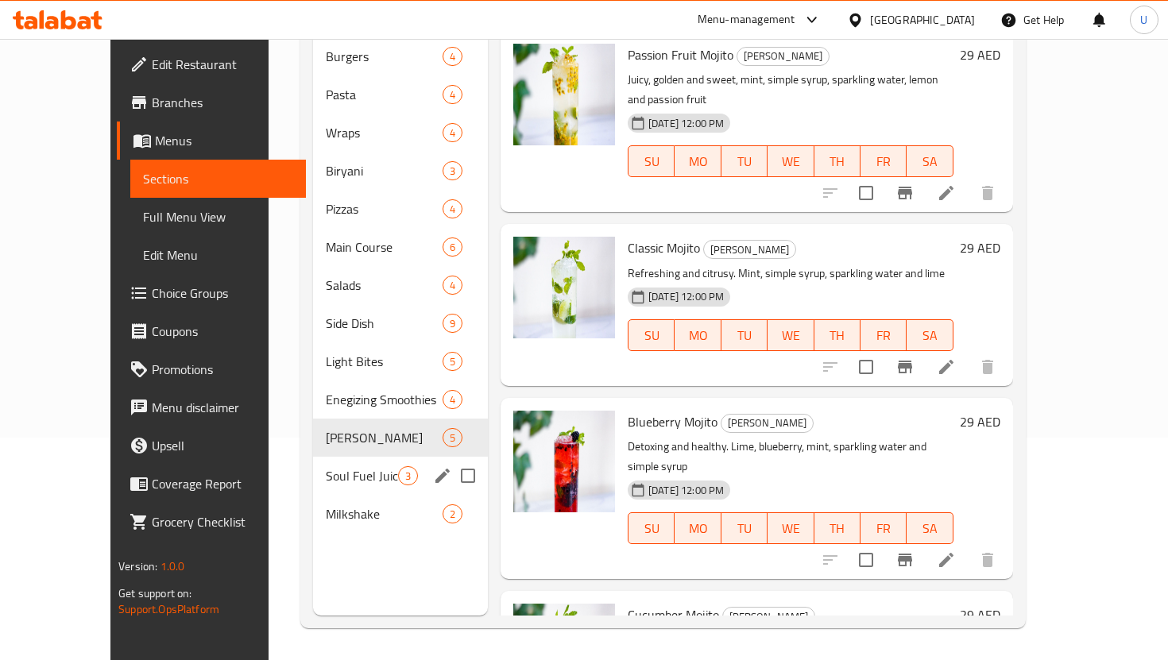
click at [378, 457] on div "Soul Fuel Juices 3" at bounding box center [400, 476] width 175 height 38
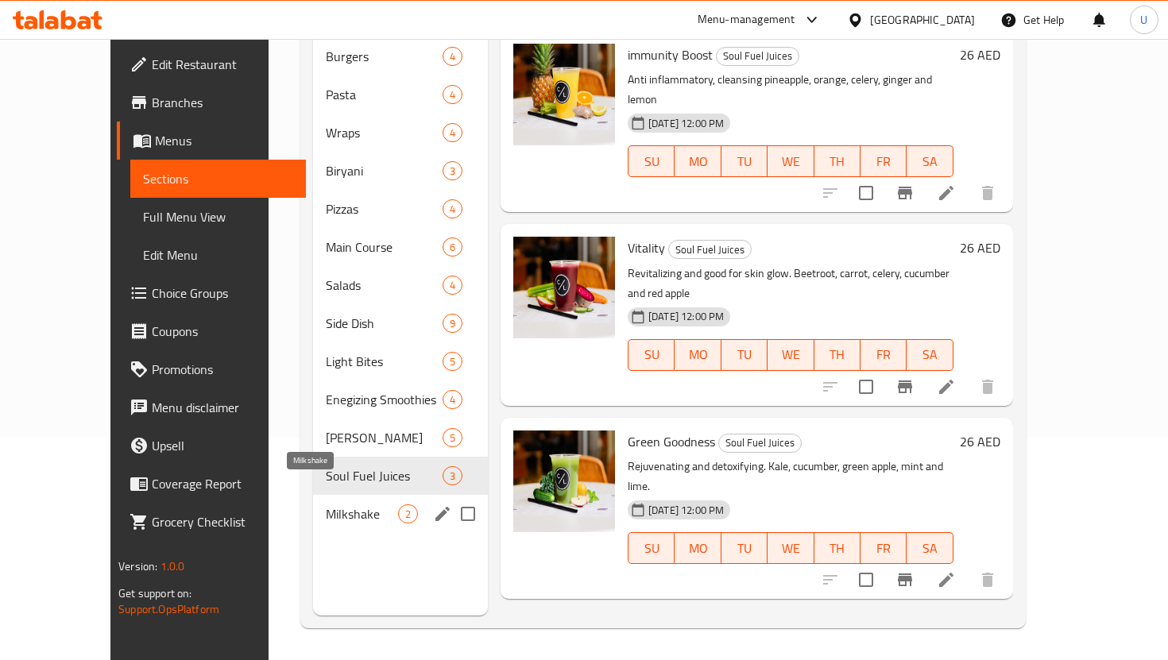
click at [354, 504] on span "Milkshake" at bounding box center [362, 513] width 72 height 19
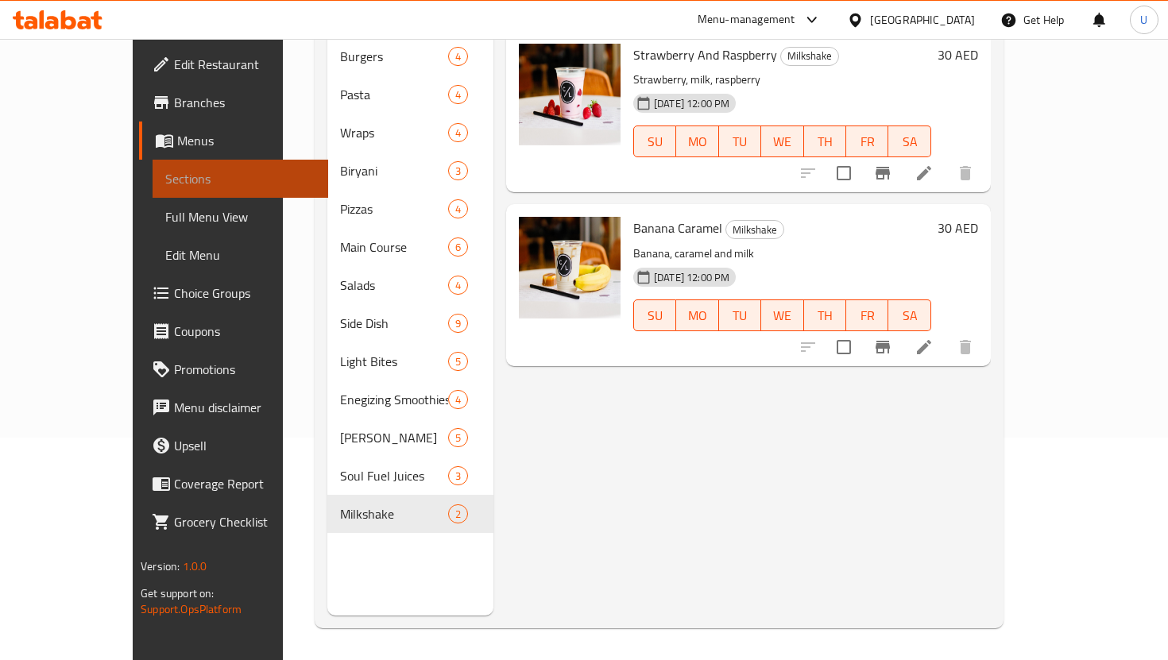
click at [165, 179] on span "Sections" at bounding box center [239, 178] width 149 height 19
